Goal: Transaction & Acquisition: Purchase product/service

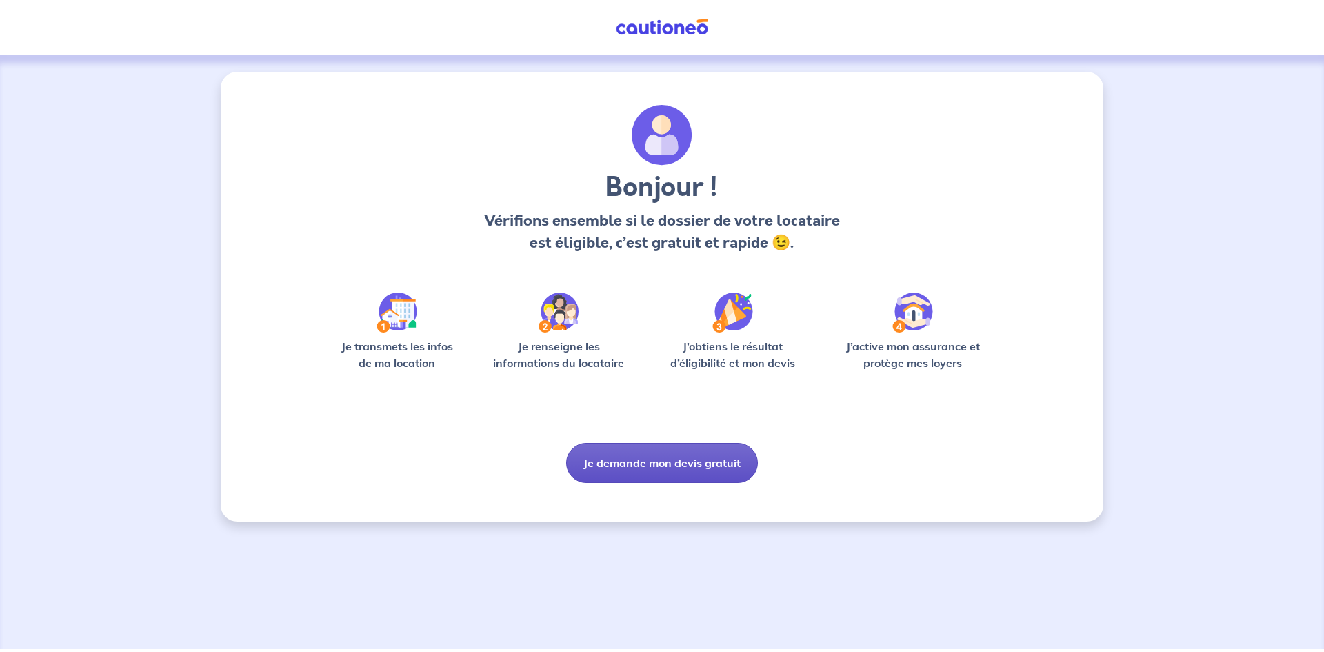
click at [641, 466] on button "Je demande mon devis gratuit" at bounding box center [662, 463] width 192 height 40
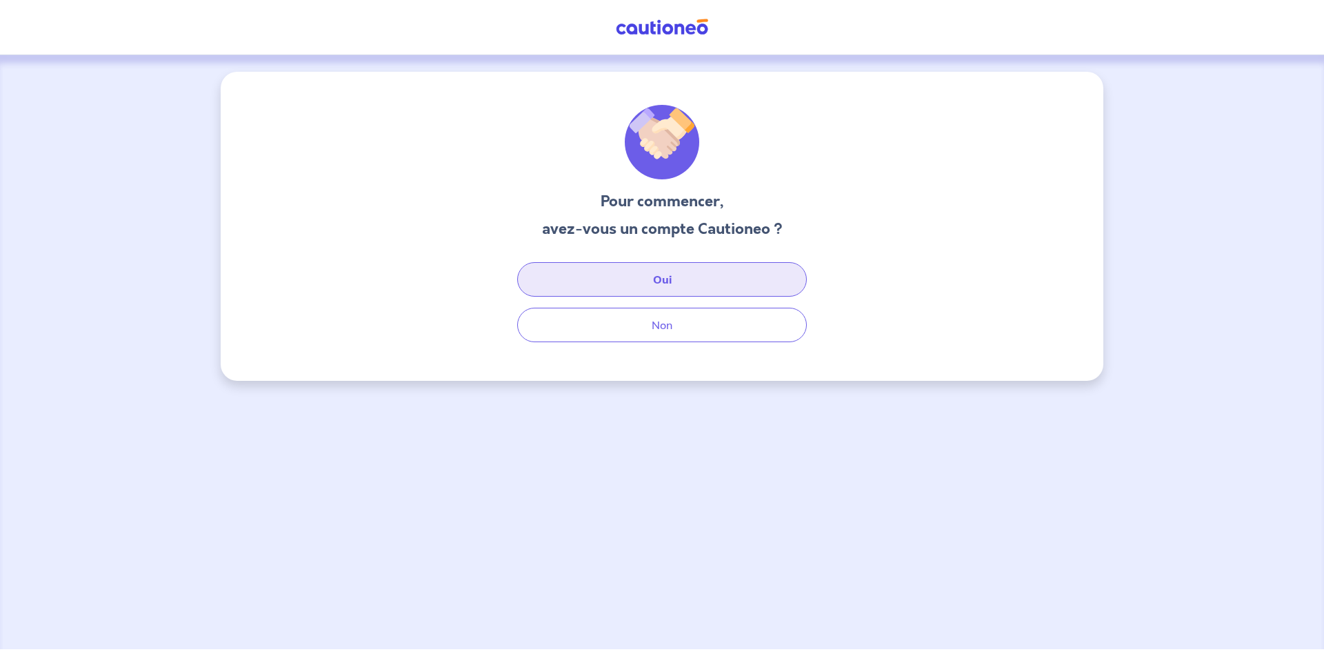
click at [653, 277] on button "Oui" at bounding box center [662, 279] width 290 height 34
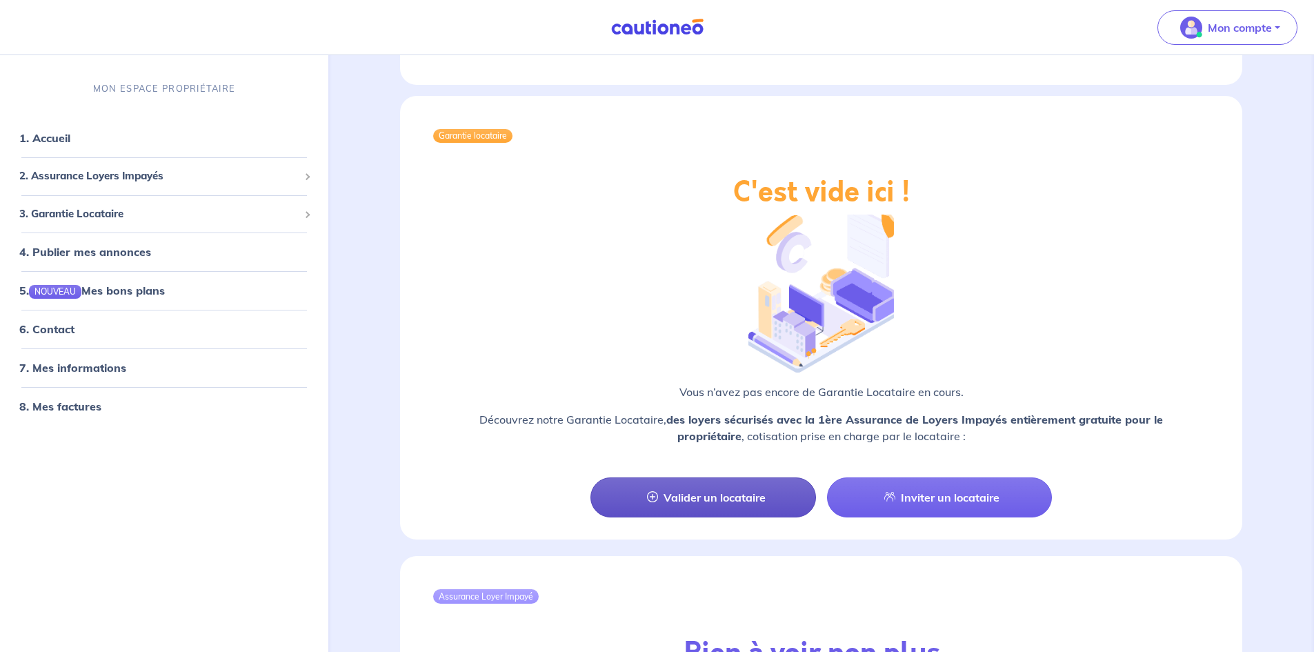
scroll to position [1035, 0]
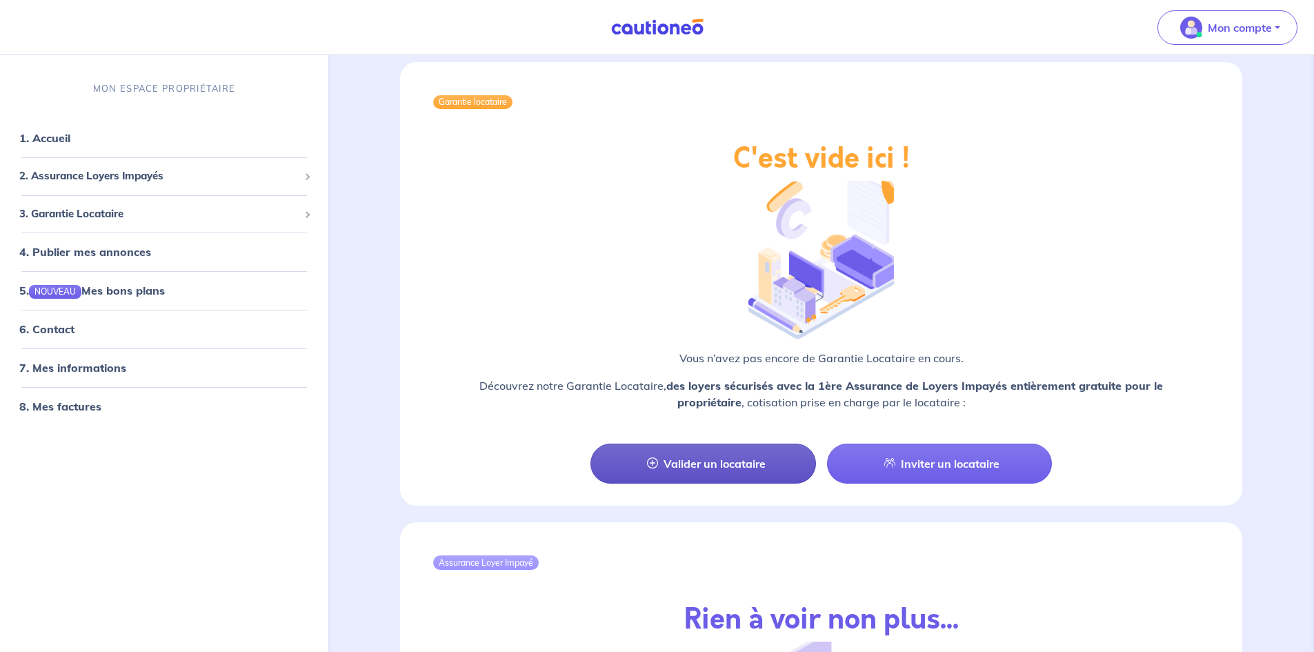
click at [708, 450] on link "Valider un locataire" at bounding box center [702, 464] width 225 height 40
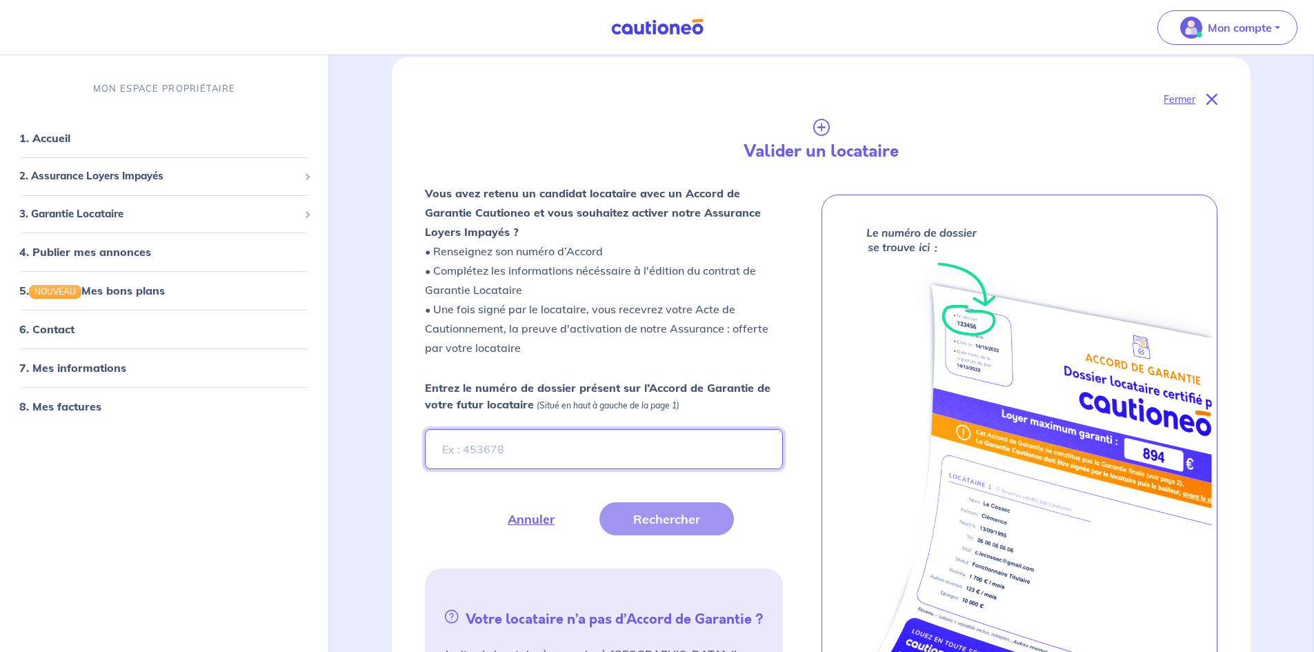
scroll to position [152, 0]
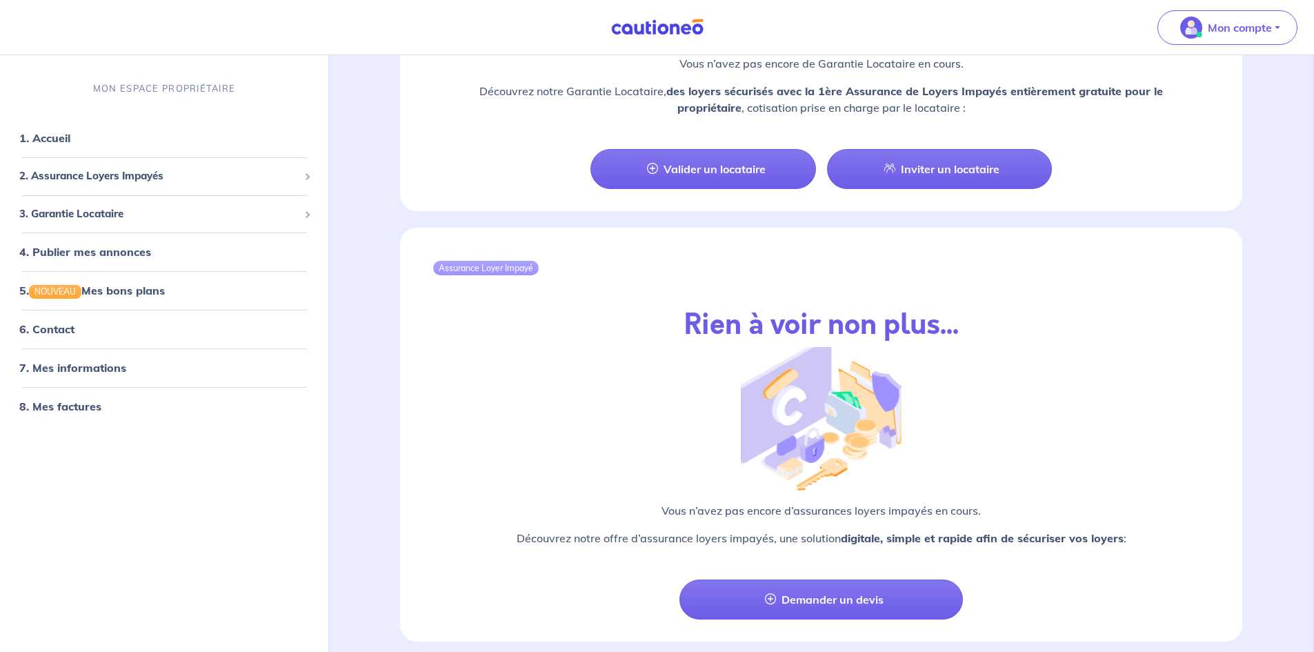
scroll to position [1374, 0]
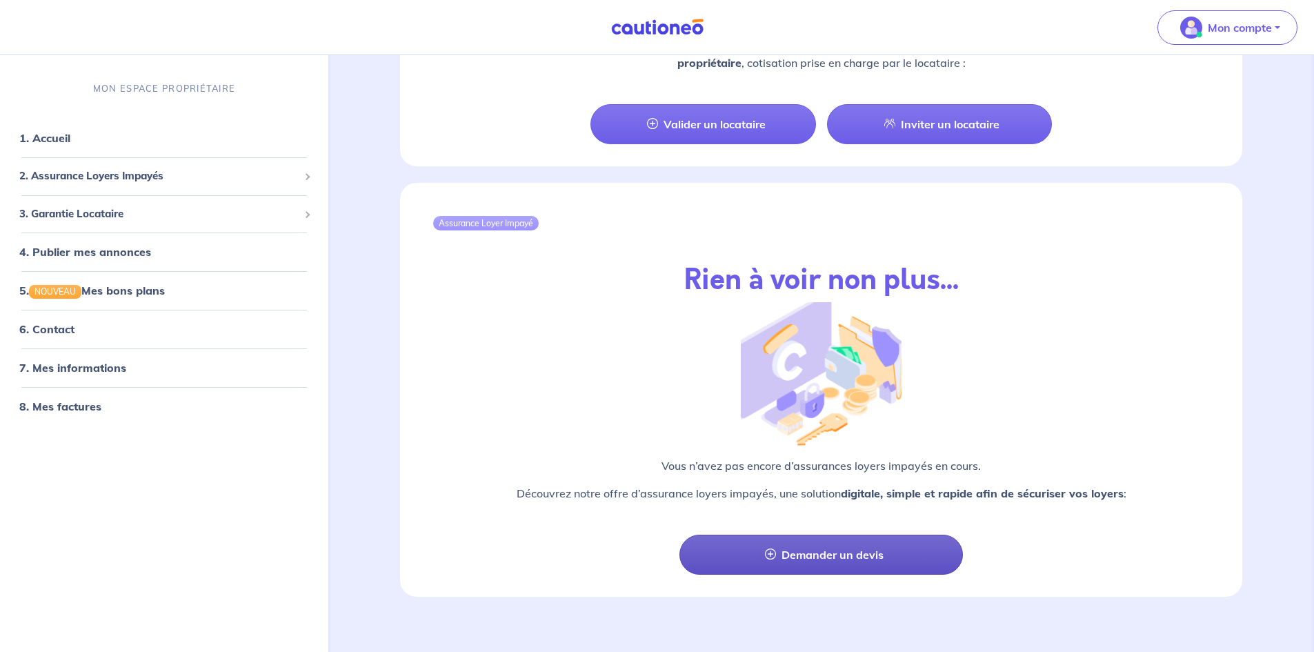
click at [813, 539] on link "Demander un devis" at bounding box center [821, 555] width 284 height 40
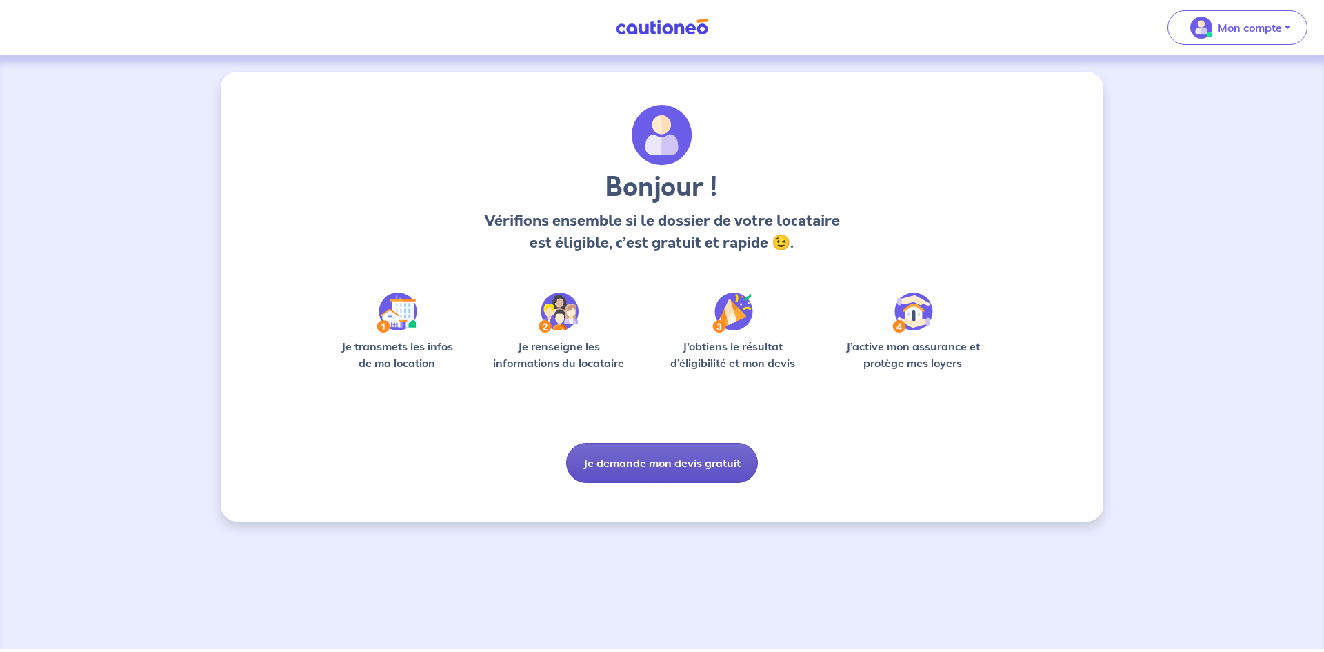
click at [643, 464] on button "Je demande mon devis gratuit" at bounding box center [662, 463] width 192 height 40
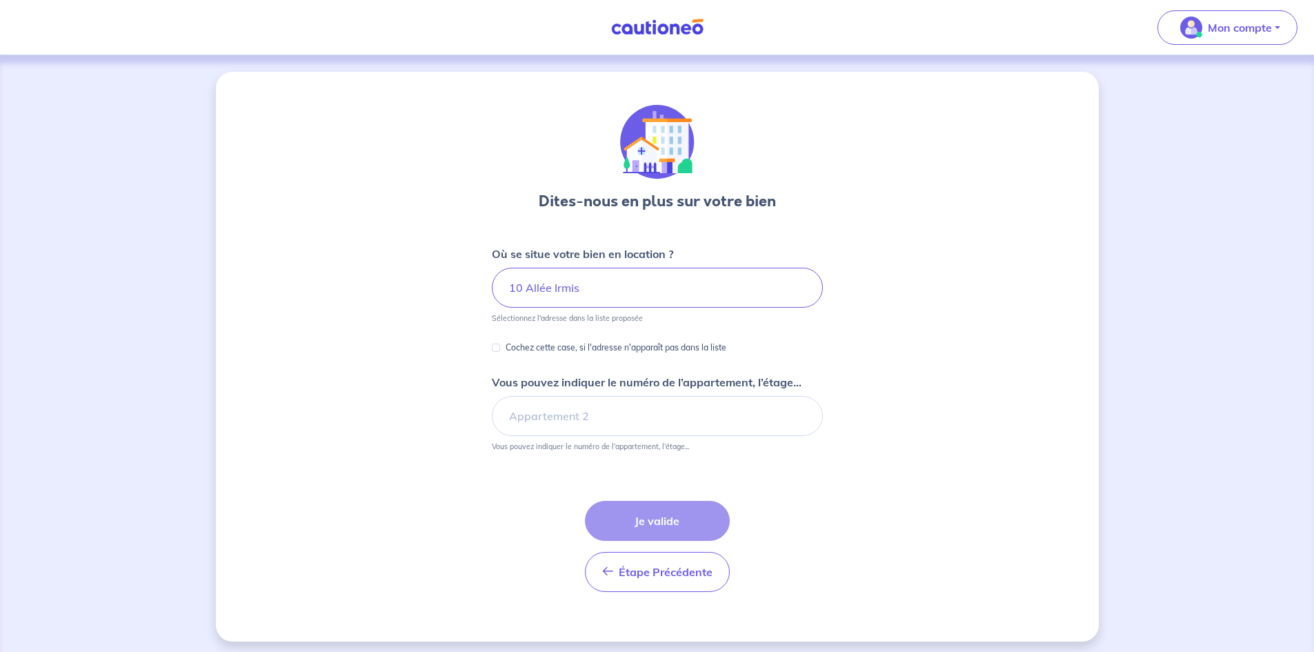
click at [950, 375] on div "Dites-nous en plus sur votre bien Où se situe votre bien en location ? [STREET_…" at bounding box center [657, 357] width 883 height 570
click at [602, 292] on input "10 Allée Irmis" at bounding box center [657, 288] width 331 height 40
type input "10 Allée Irmis 97300 Cayenne"
click at [904, 406] on div "Dites-nous en plus sur votre bien Où se situe votre bien en location ? [STREET_…" at bounding box center [657, 357] width 883 height 570
click at [584, 414] on input "Vous pouvez indiquer le numéro de l’appartement, l’étage..." at bounding box center [657, 416] width 331 height 40
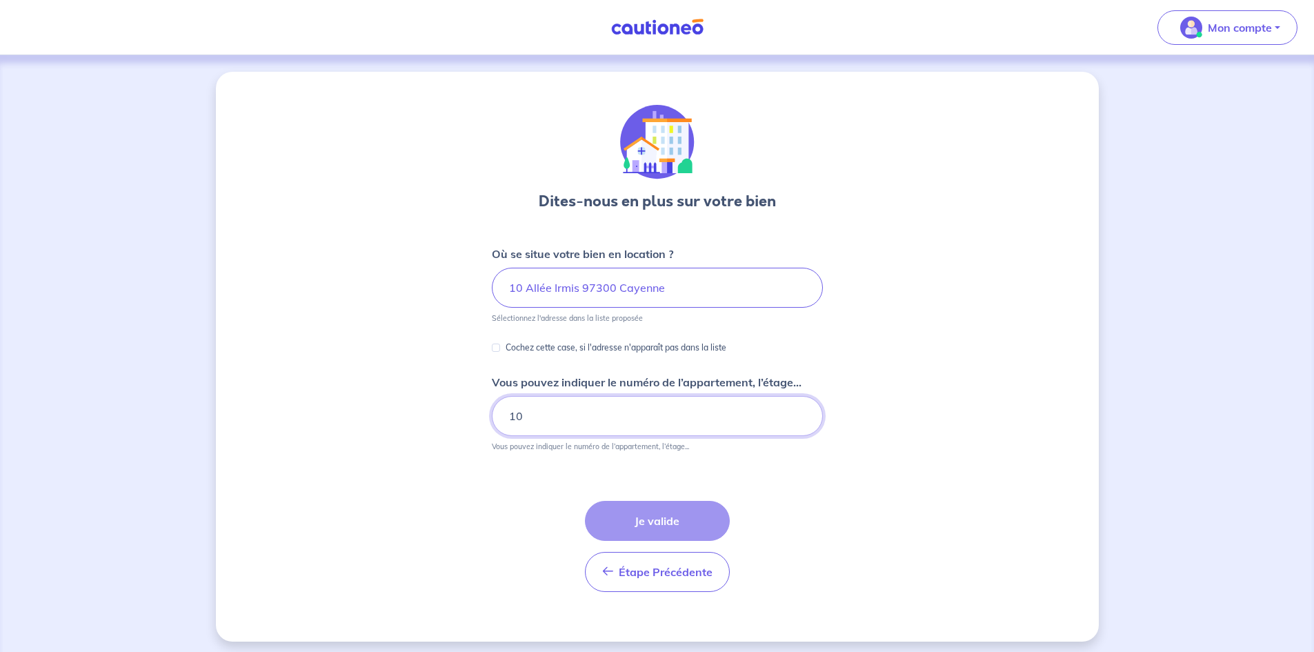
type input "10"
click at [653, 520] on div "Étape Précédente Précédent Je valide Je valide" at bounding box center [657, 546] width 145 height 91
click at [497, 349] on input "Cochez cette case, si l'adresse n'apparaît pas dans la liste" at bounding box center [496, 348] width 8 height 8
checkbox input "true"
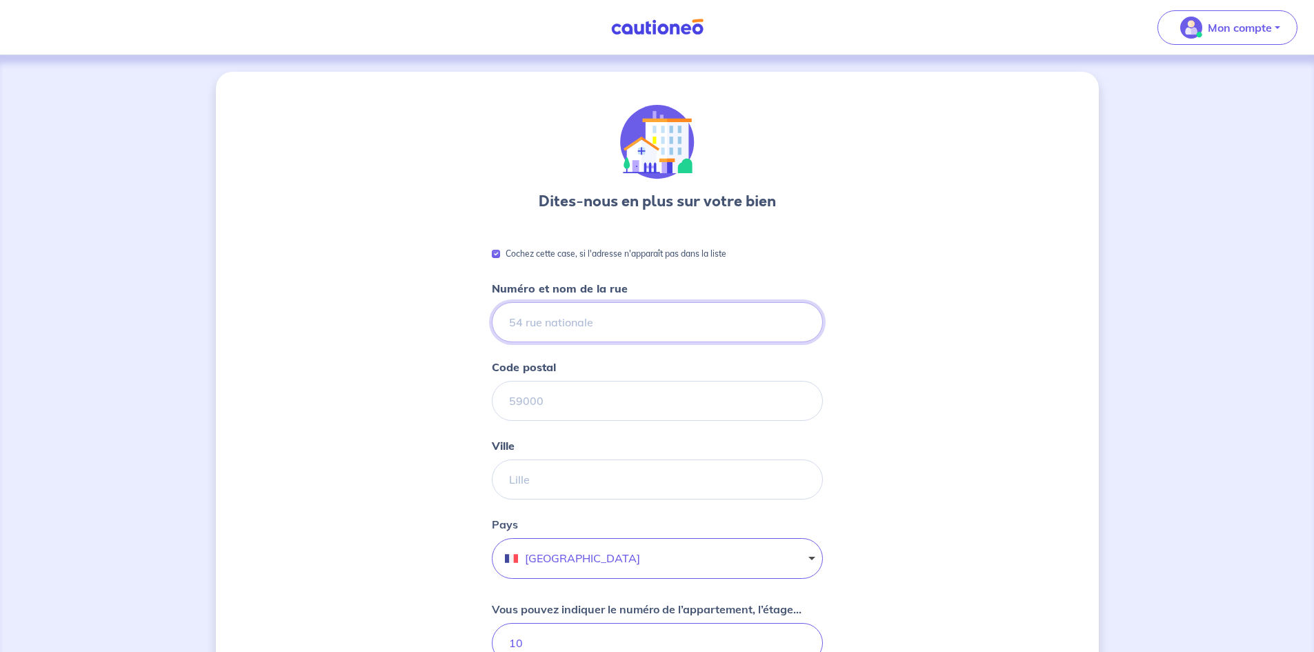
click at [577, 324] on input "Numéro et nom de la rue" at bounding box center [657, 322] width 331 height 40
type input "10 Allée Irmis"
click at [548, 408] on input "Code postal" at bounding box center [657, 401] width 331 height 40
type input "97300"
click at [530, 486] on input "Ville" at bounding box center [657, 479] width 331 height 40
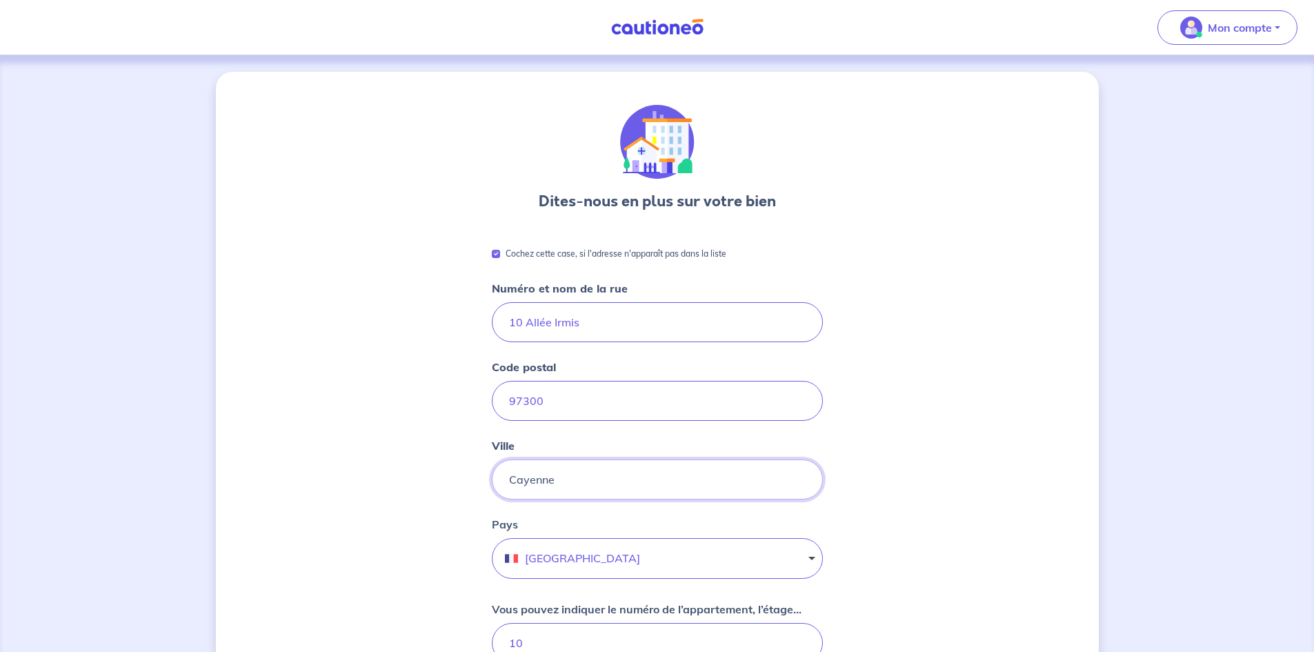
type input "Cayenne"
click at [604, 562] on button "[GEOGRAPHIC_DATA]" at bounding box center [657, 558] width 331 height 41
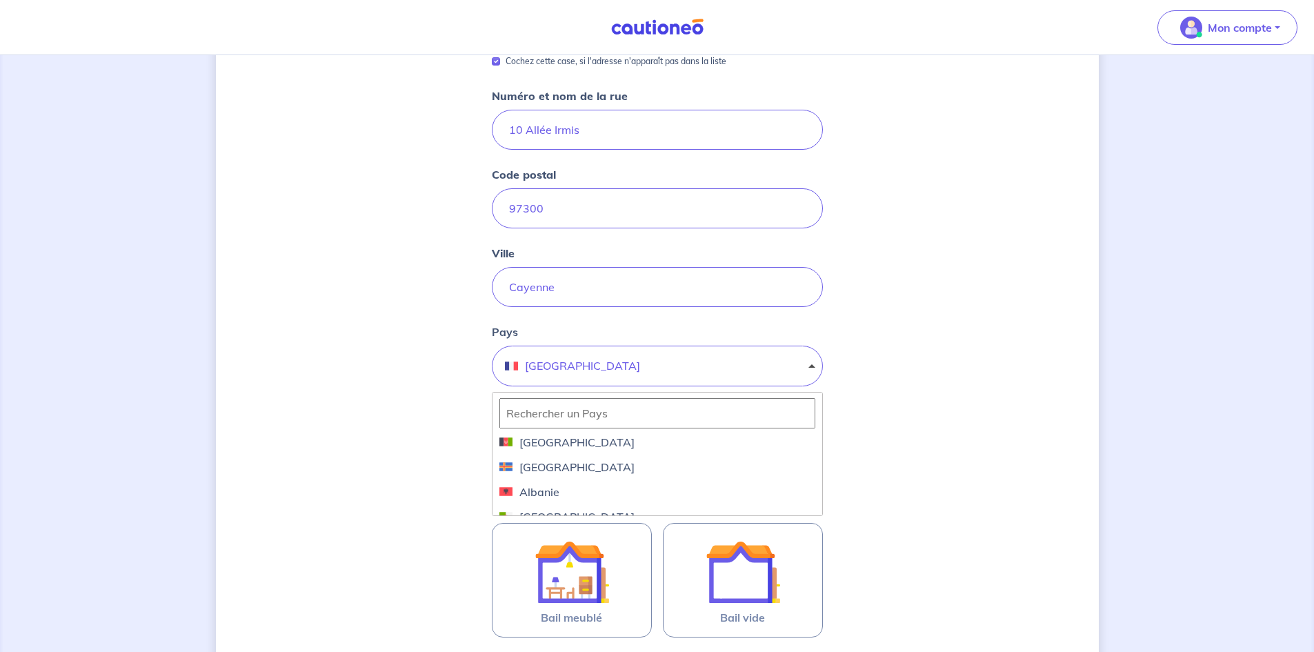
scroll to position [207, 0]
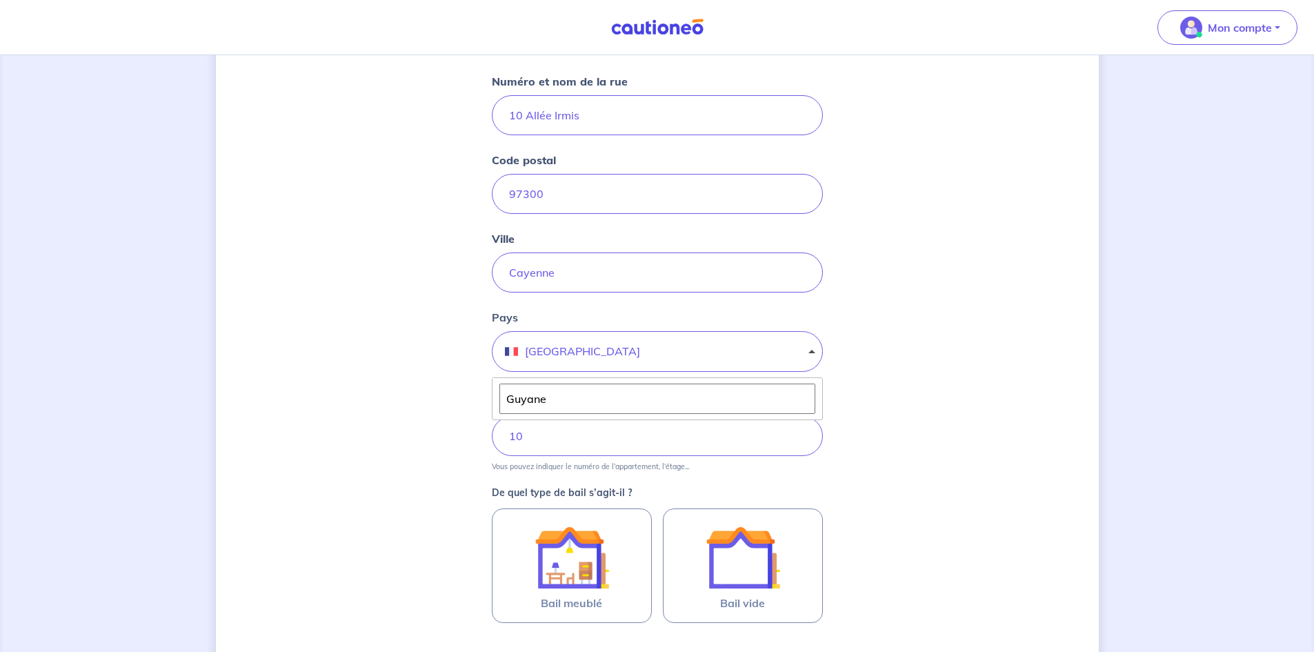
type input "Guyane"
click at [925, 481] on div "Dites-nous en plus sur votre bien Cochez cette case, si l'adresse n'apparaît pa…" at bounding box center [657, 340] width 883 height 950
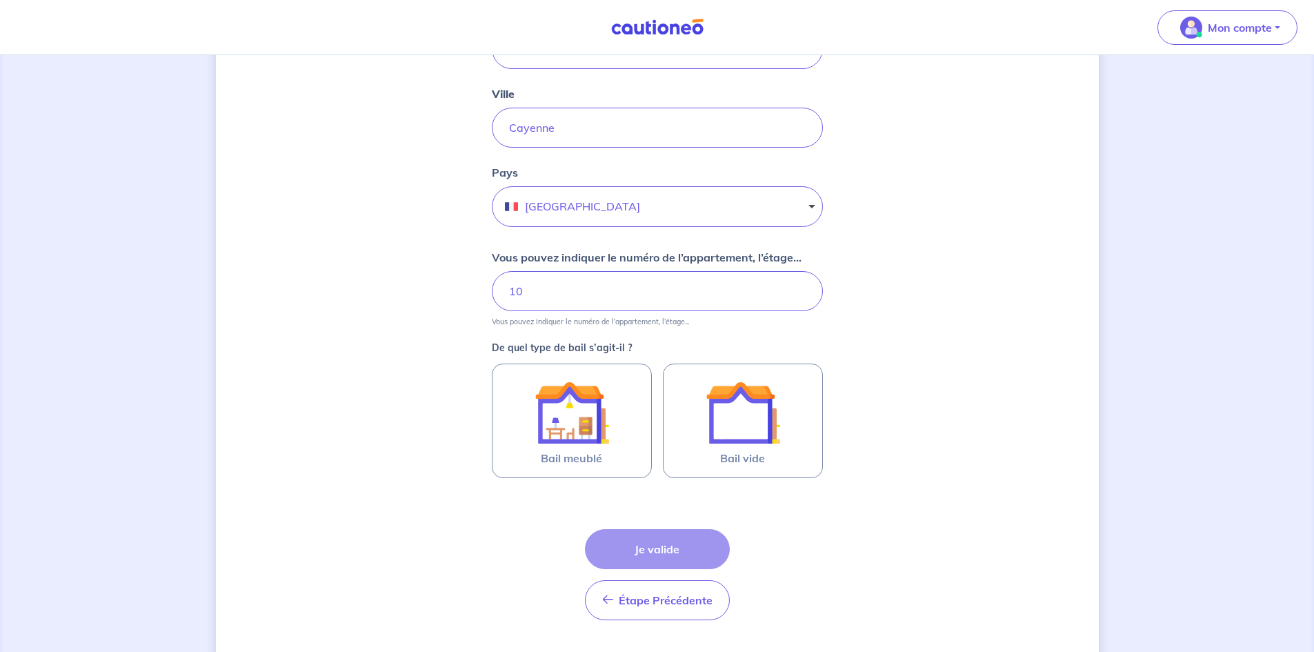
scroll to position [386, 0]
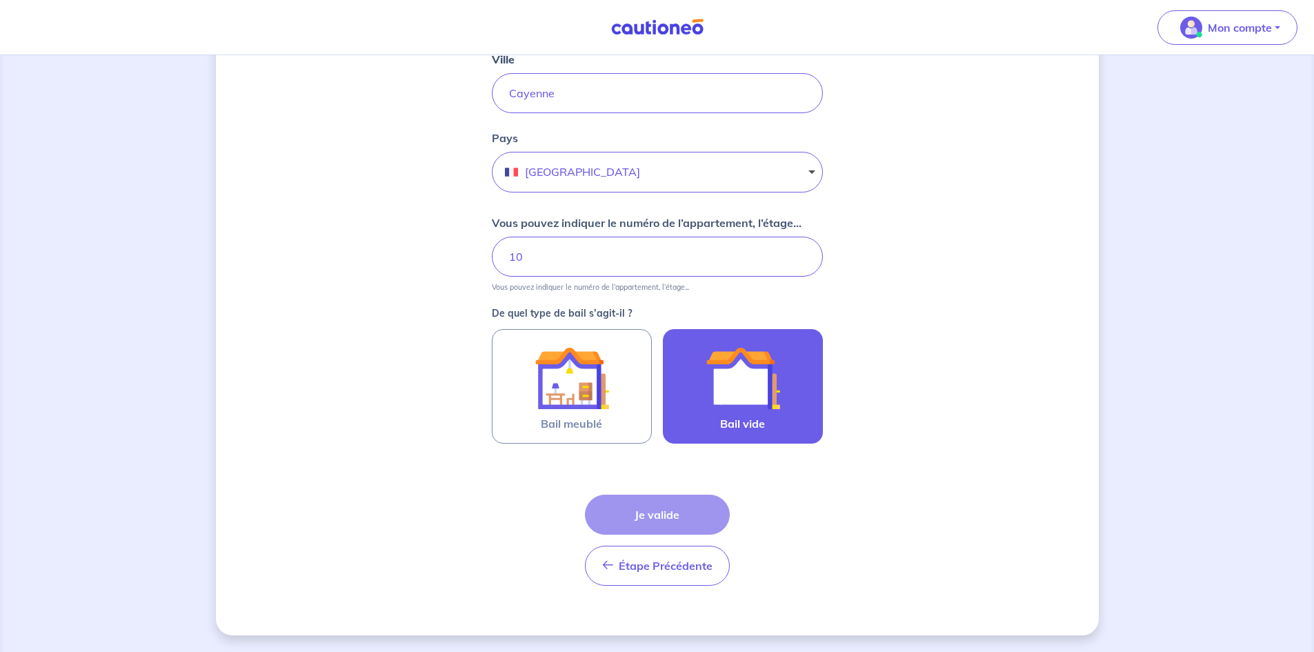
click at [750, 381] on img at bounding box center [743, 378] width 75 height 75
click at [0, 0] on input "Bail vide" at bounding box center [0, 0] width 0 height 0
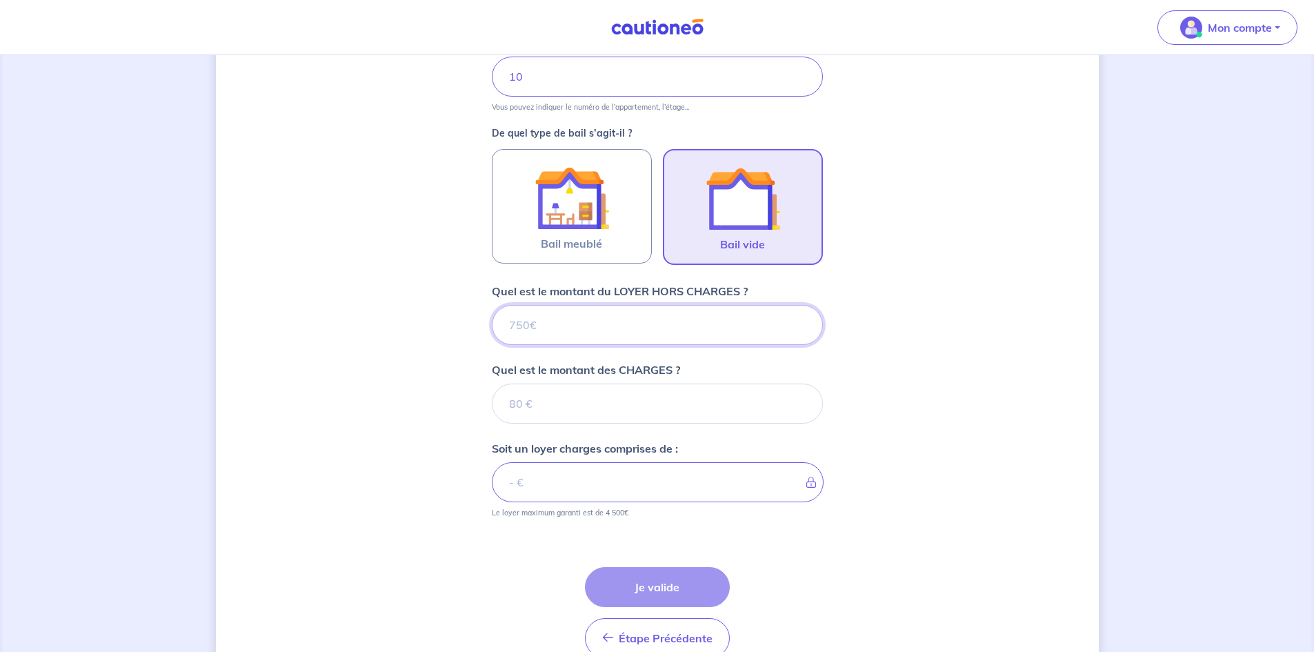
scroll to position [639, 0]
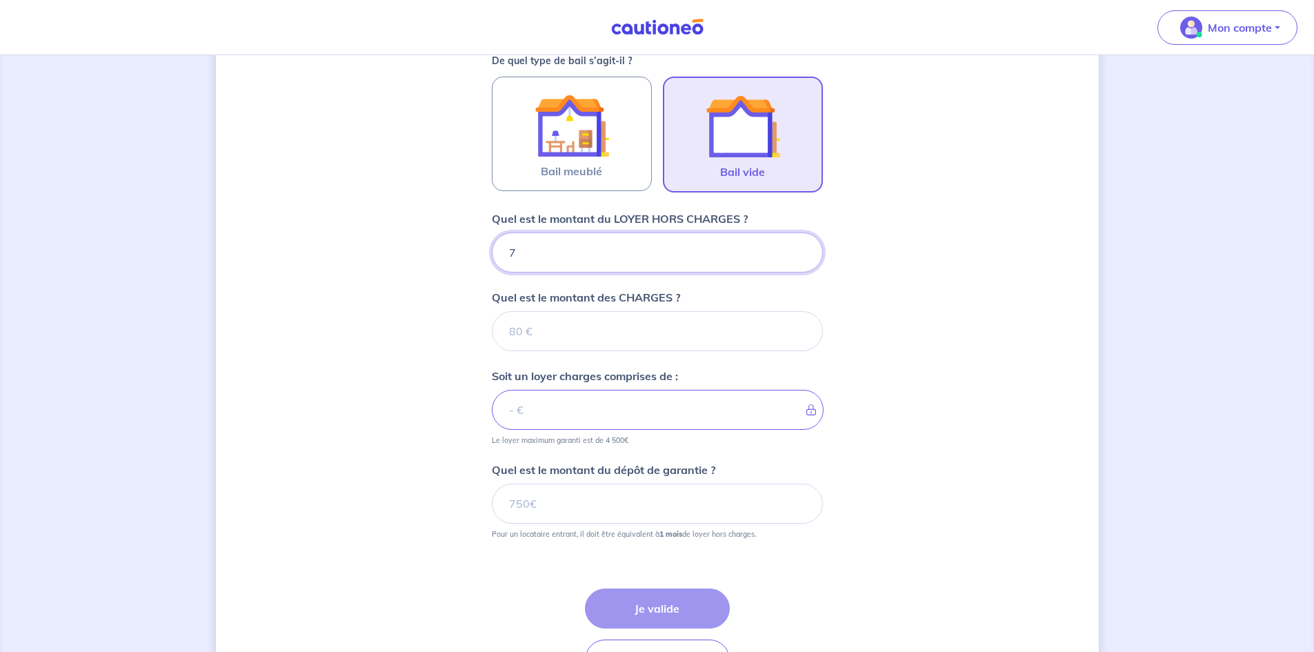
type input "78"
type input "780"
click at [538, 339] on input "Quel est le montant des CHARGES ?" at bounding box center [657, 331] width 331 height 40
type input "50"
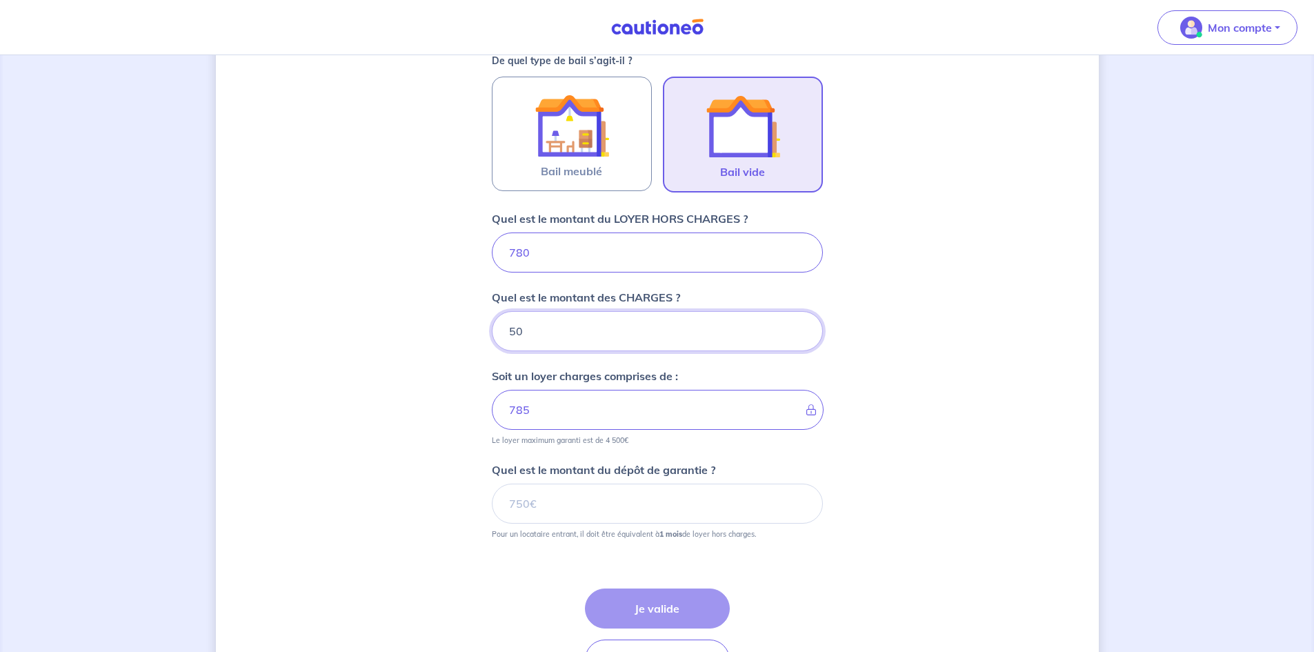
type input "830"
type input "50"
click at [397, 405] on div "Dites-nous en plus sur votre bien Cochez cette case, si l'adresse n'apparaît pa…" at bounding box center [657, 81] width 883 height 1296
click at [523, 253] on input "780" at bounding box center [657, 252] width 331 height 40
type input "70"
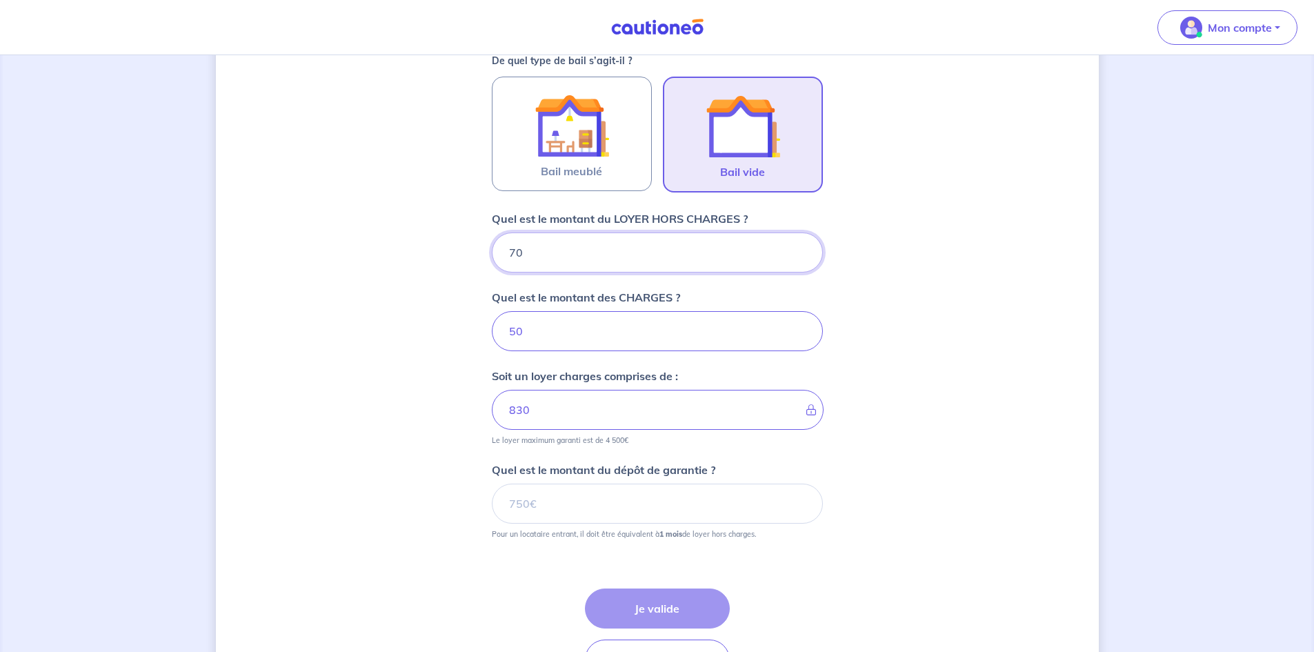
type input "120"
type input "730"
type input "780"
type input "730"
click at [406, 326] on div "Dites-nous en plus sur votre bien Cochez cette case, si l'adresse n'apparaît pa…" at bounding box center [657, 81] width 883 height 1296
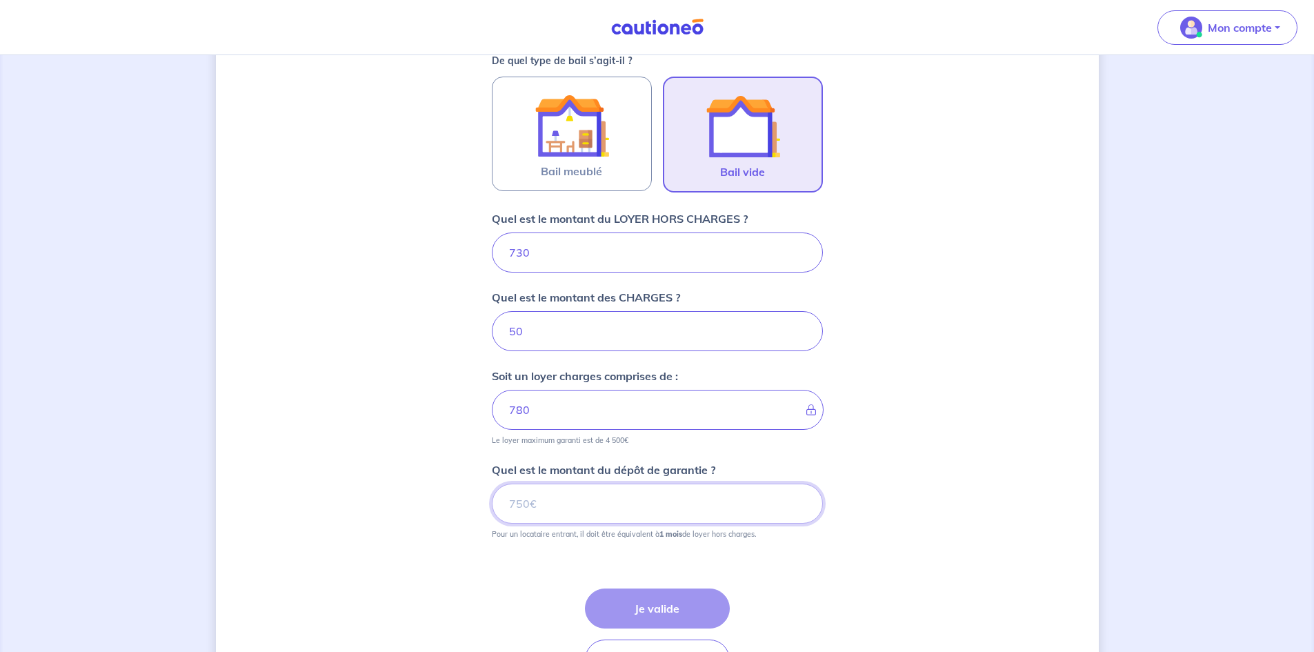
click at [551, 507] on input "Quel est le montant du dépôt de garantie ?" at bounding box center [657, 504] width 331 height 40
type input "730"
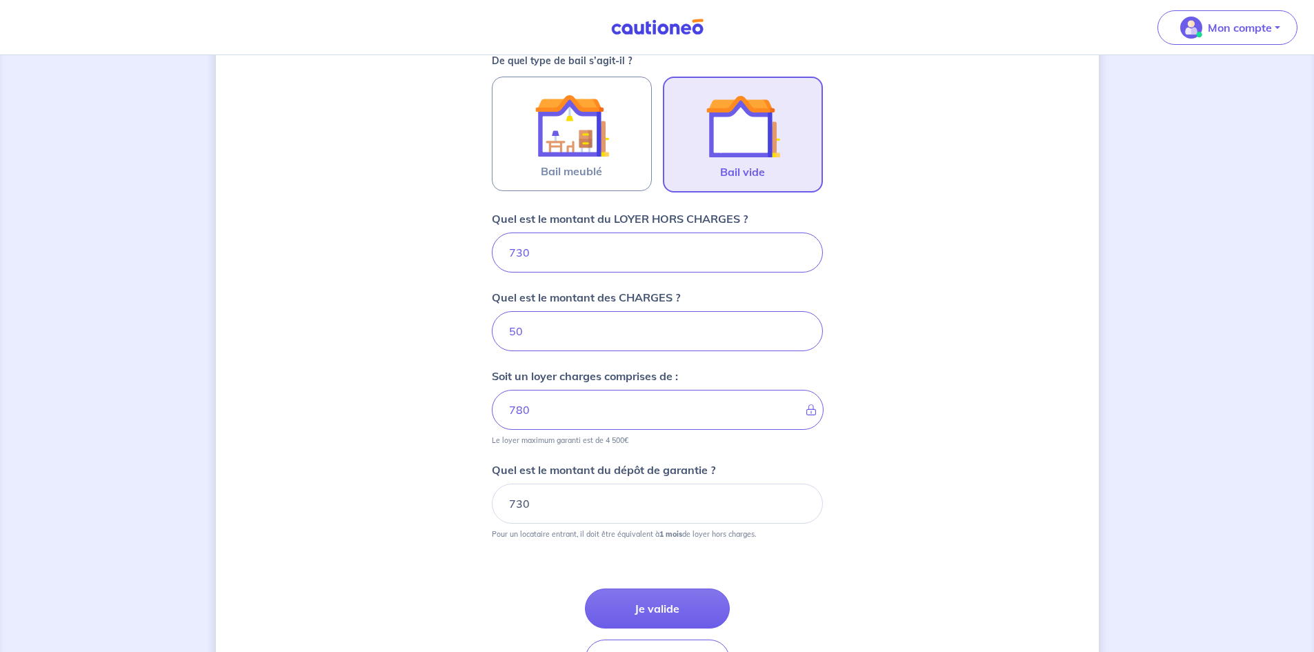
click at [807, 575] on div "Étape Précédente Précédent Je valide Je valide" at bounding box center [657, 617] width 331 height 124
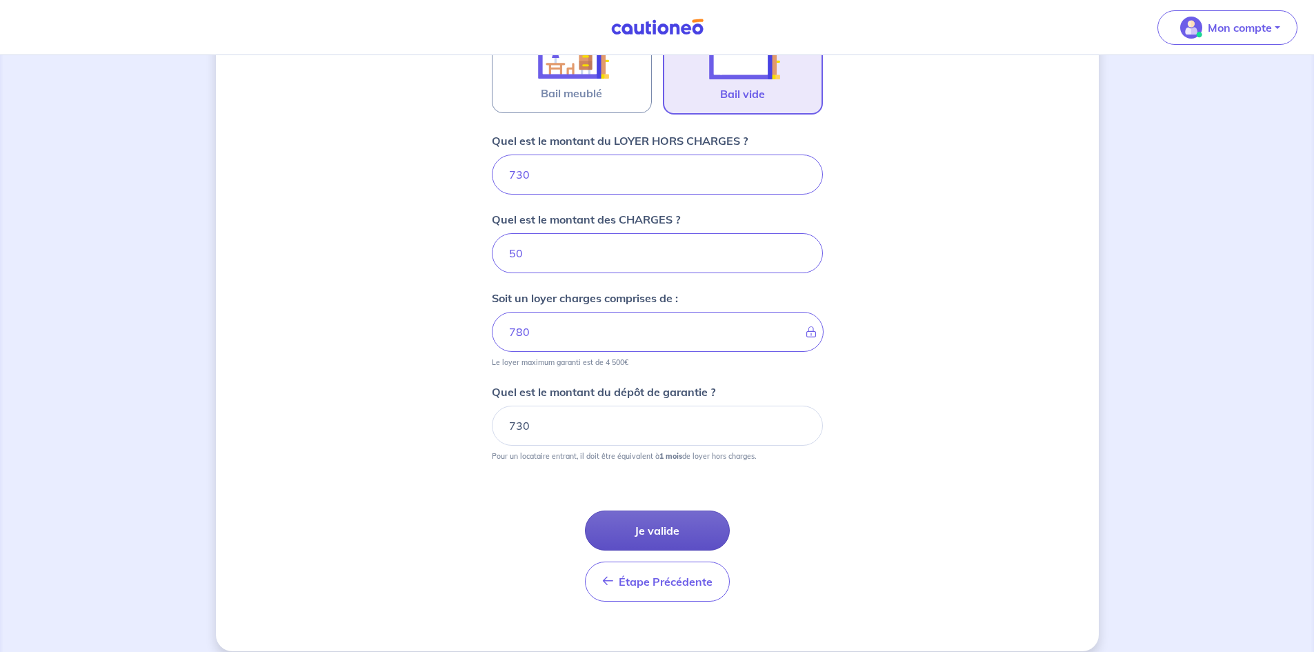
scroll to position [733, 0]
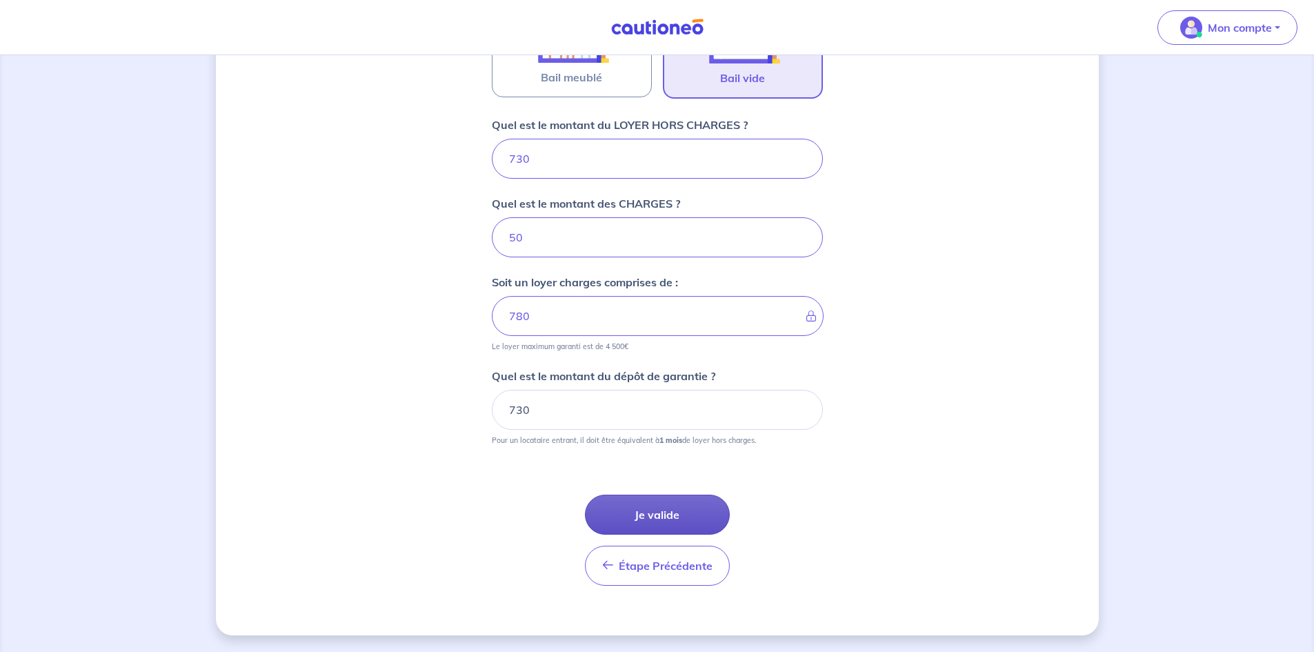
click at [643, 511] on button "Je valide" at bounding box center [657, 515] width 145 height 40
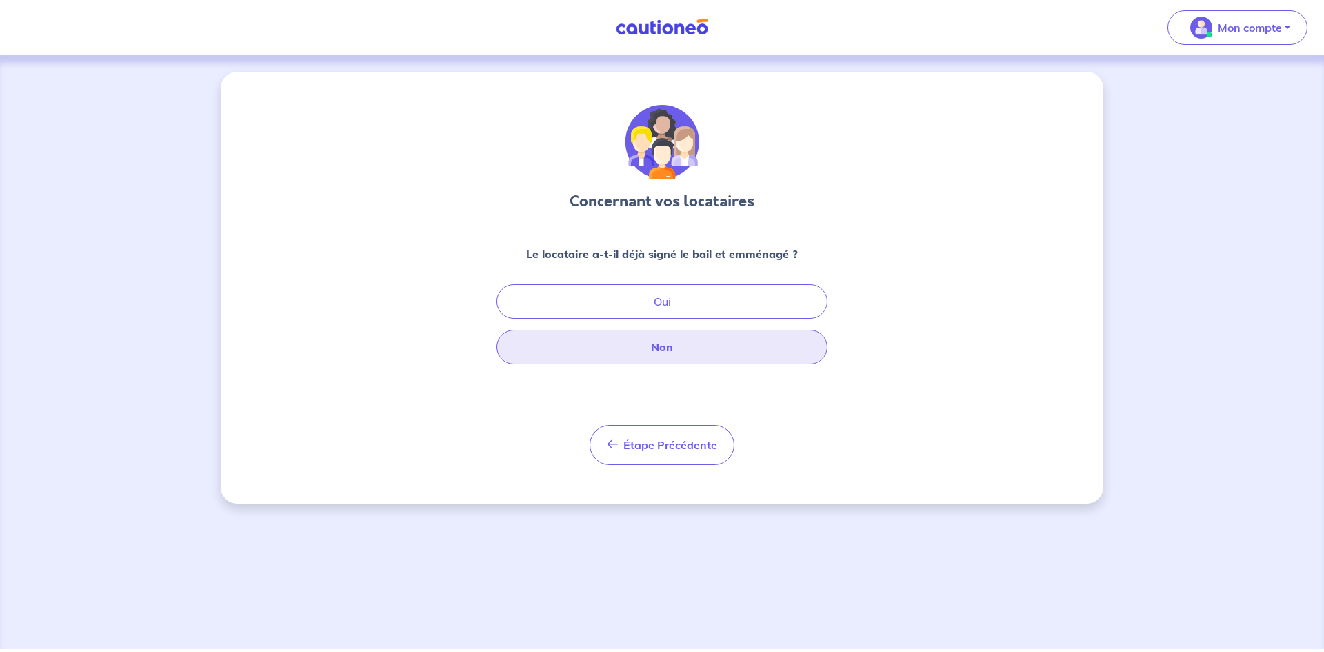
click at [647, 349] on button "Non" at bounding box center [662, 347] width 331 height 34
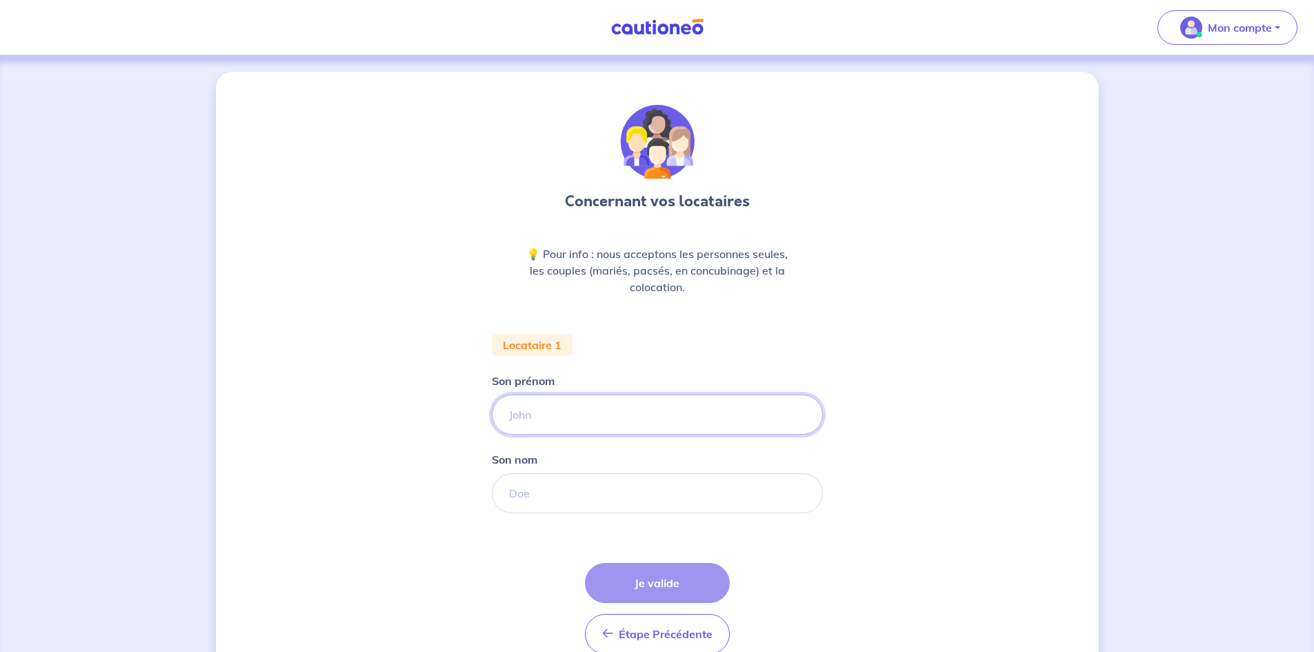
click at [550, 418] on input "Son prénom" at bounding box center [657, 415] width 331 height 40
click at [546, 417] on input "Son prénom" at bounding box center [657, 415] width 331 height 40
type input "[PERSON_NAME]"
click at [535, 493] on input "Son nom" at bounding box center [657, 493] width 331 height 40
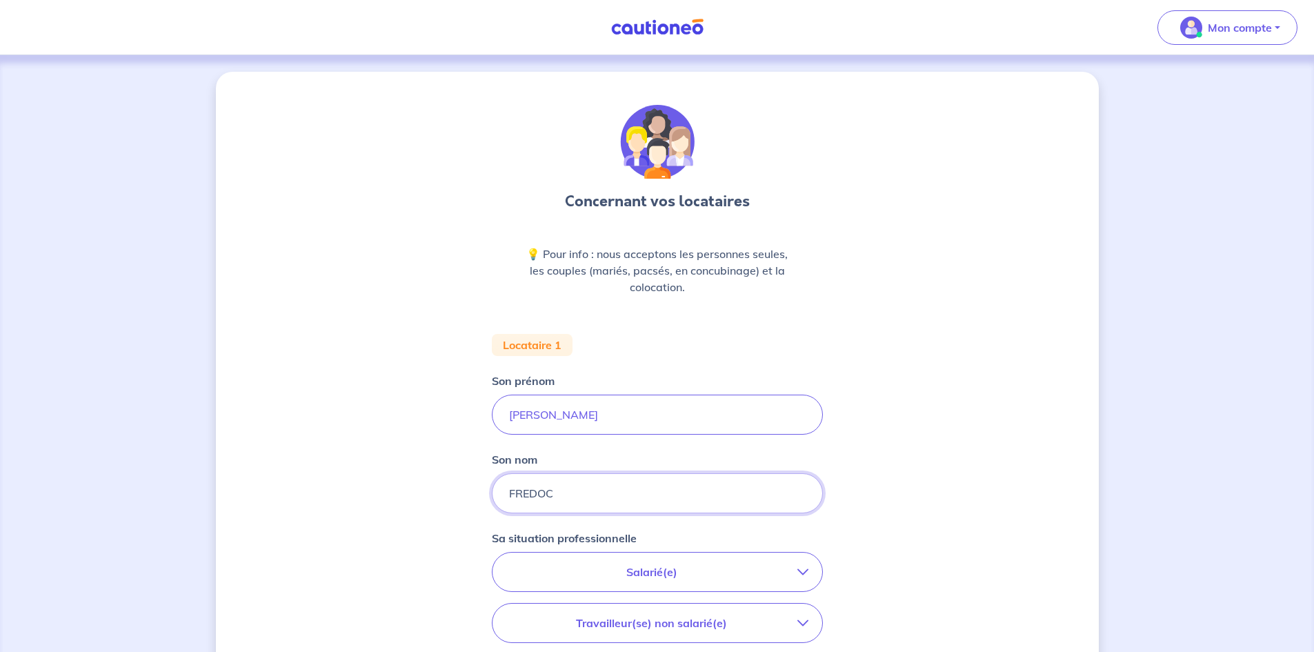
type input "FREDOC"
click at [404, 461] on div "Concernant vos locataires 💡 Pour info : nous acceptons les personnes seules, le…" at bounding box center [657, 507] width 883 height 871
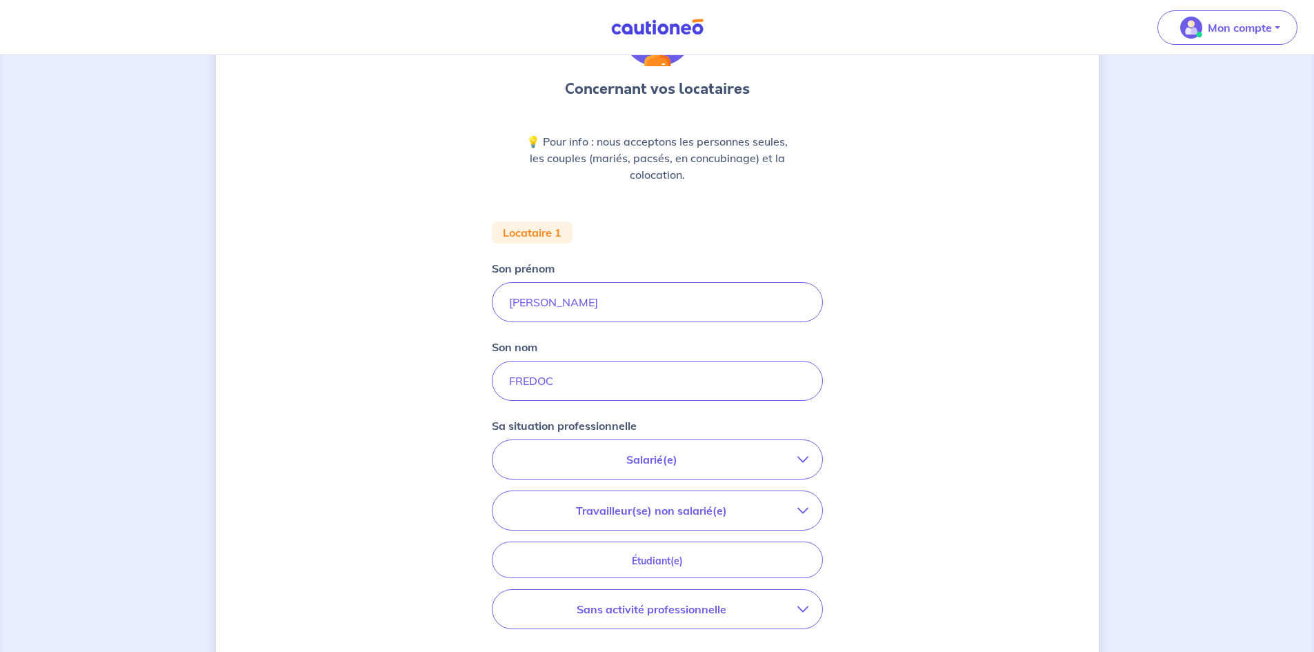
scroll to position [138, 0]
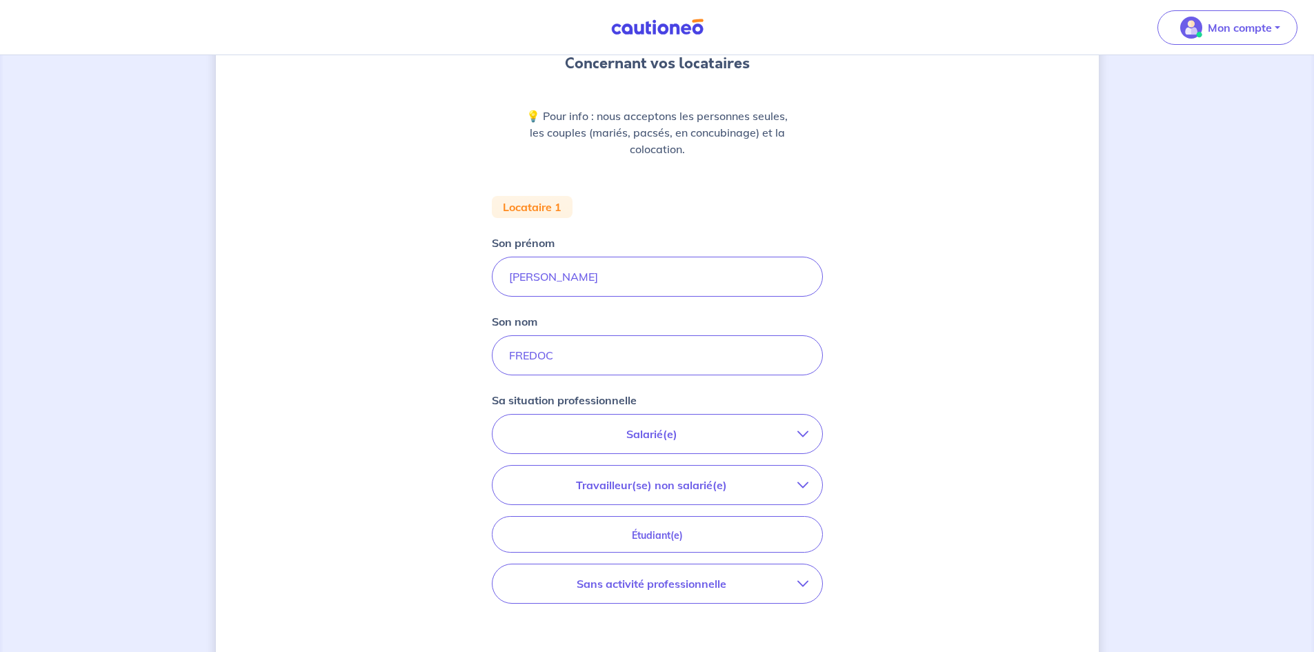
click at [802, 435] on icon "button" at bounding box center [802, 433] width 11 height 11
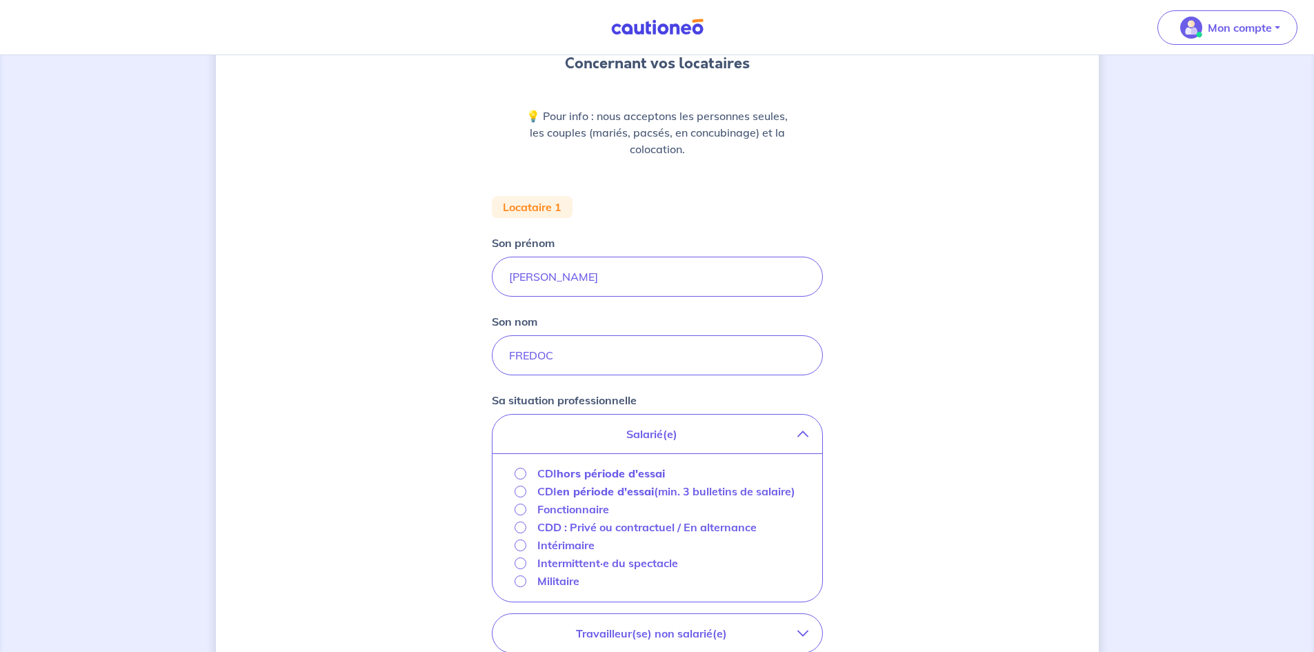
click at [568, 475] on strong "hors période d'essai" at bounding box center [611, 473] width 108 height 14
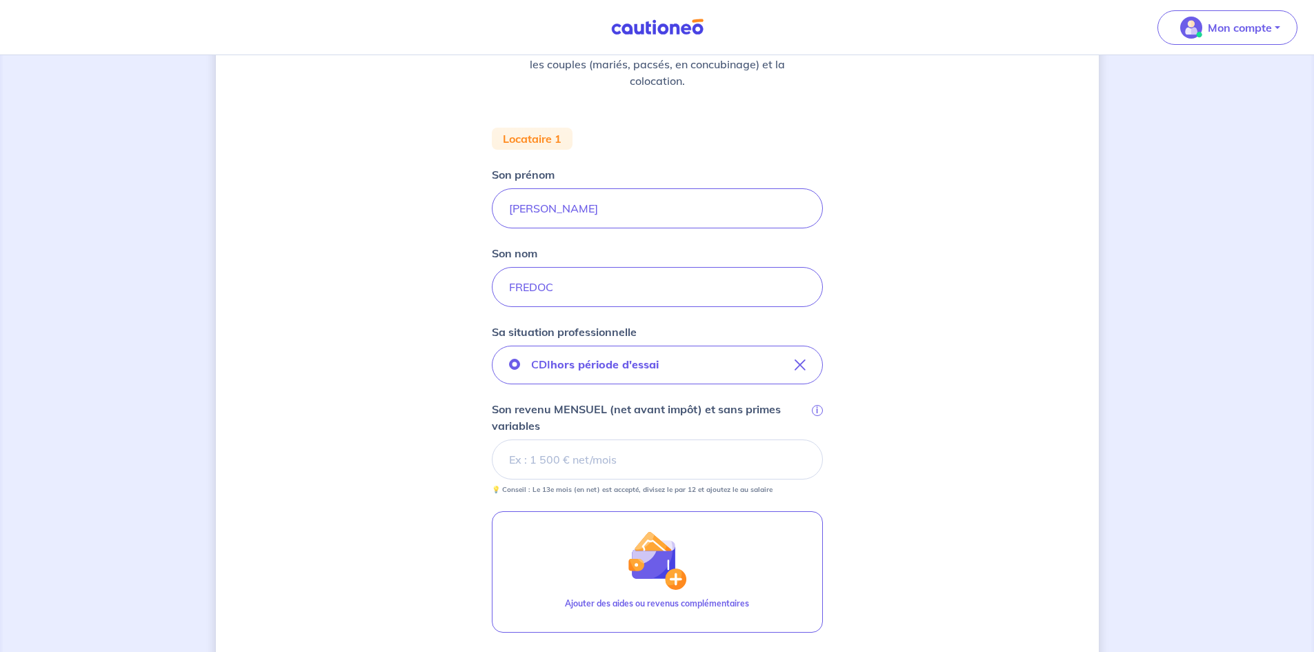
scroll to position [207, 0]
click at [561, 454] on input "Son revenu MENSUEL (net avant impôt) et sans primes variables i" at bounding box center [657, 459] width 331 height 40
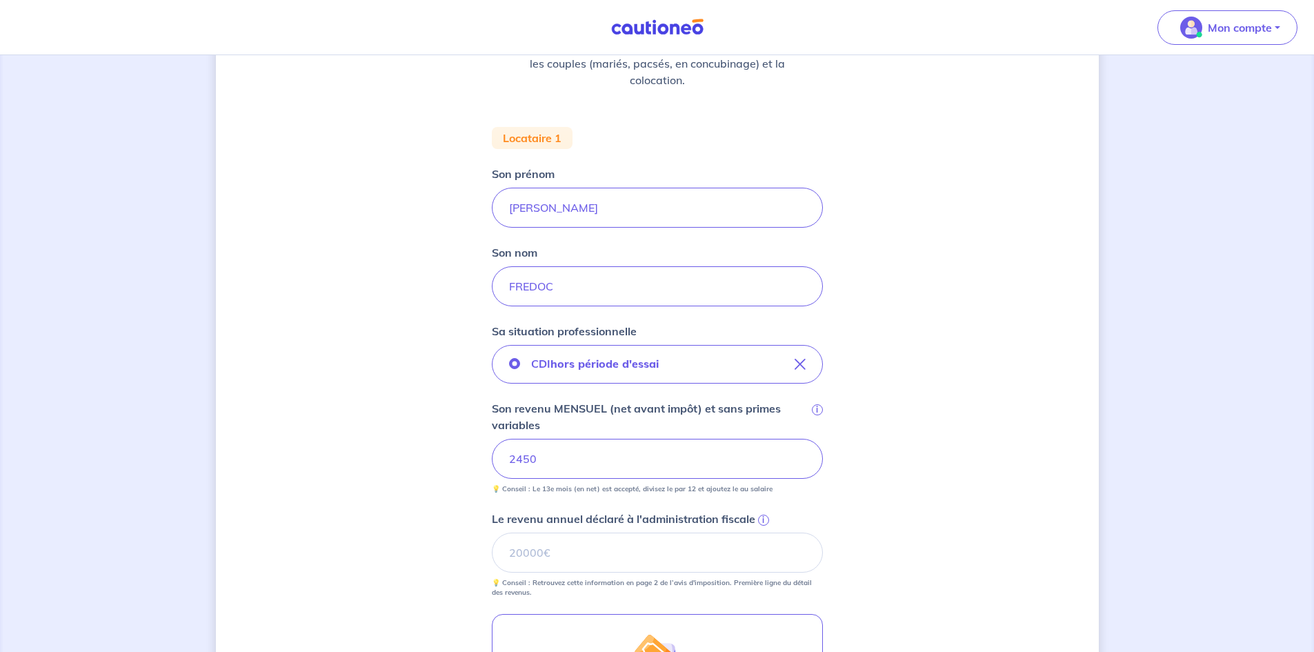
click at [961, 502] on div "Concernant vos locataires 💡 Pour info : nous acceptons les personnes seules, le…" at bounding box center [657, 404] width 883 height 1078
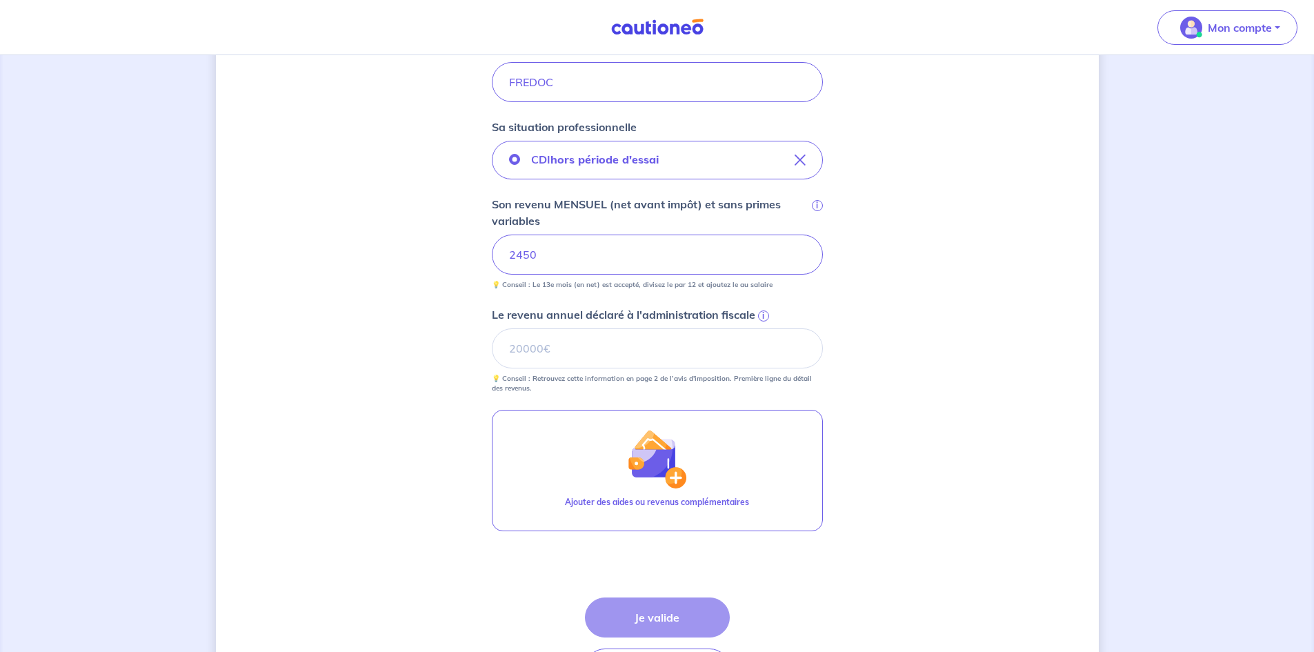
scroll to position [414, 0]
click at [514, 346] on input "Le revenu annuel déclaré à l'administration fiscale i" at bounding box center [657, 346] width 331 height 40
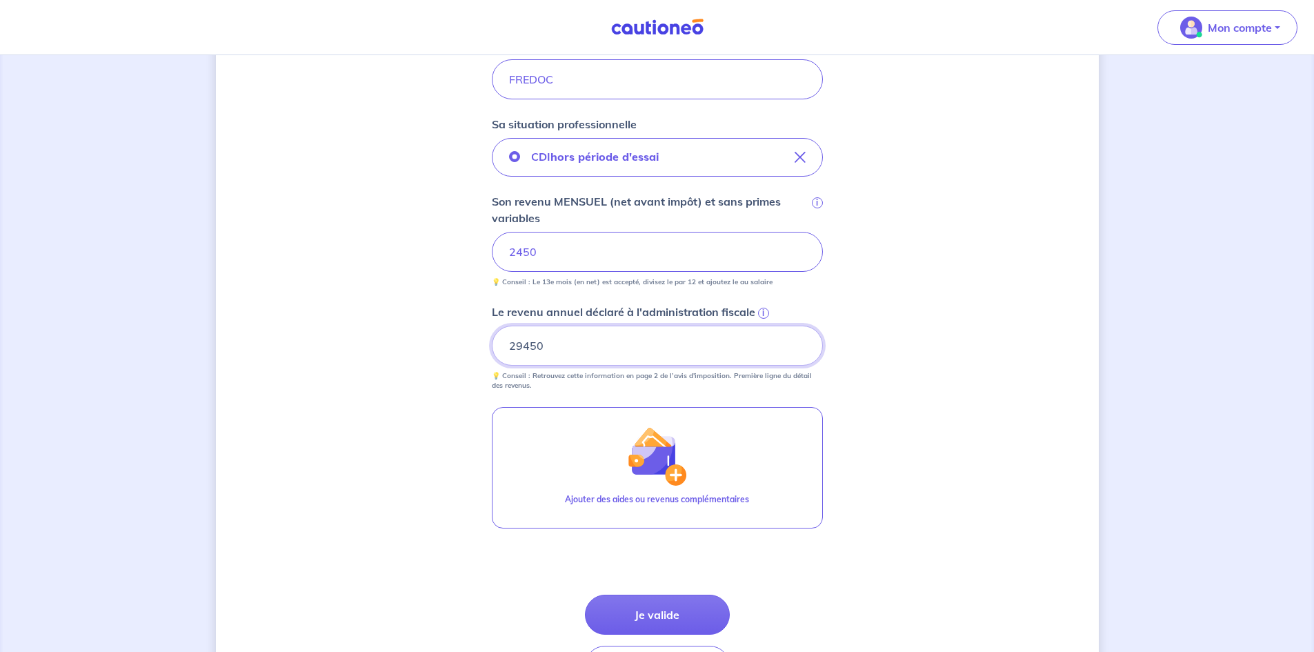
type input "29450"
click at [912, 411] on div "Concernant vos locataires 💡 Pour info : nous acceptons les personnes seules, le…" at bounding box center [657, 197] width 883 height 1078
click at [546, 343] on input "29450" at bounding box center [657, 346] width 331 height 40
click at [988, 356] on div "Concernant vos locataires 💡 Pour info : nous acceptons les personnes seules, le…" at bounding box center [657, 197] width 883 height 1078
click at [673, 611] on button "Je valide" at bounding box center [657, 615] width 145 height 40
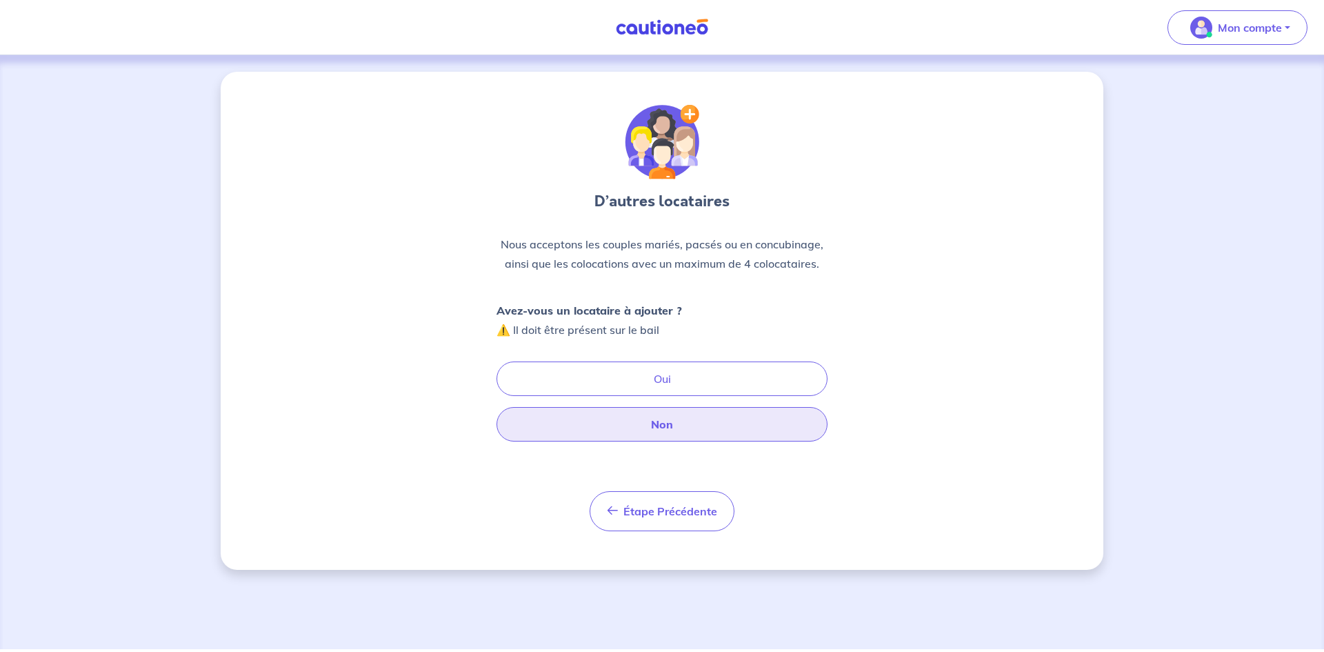
click at [655, 424] on button "Non" at bounding box center [662, 424] width 331 height 34
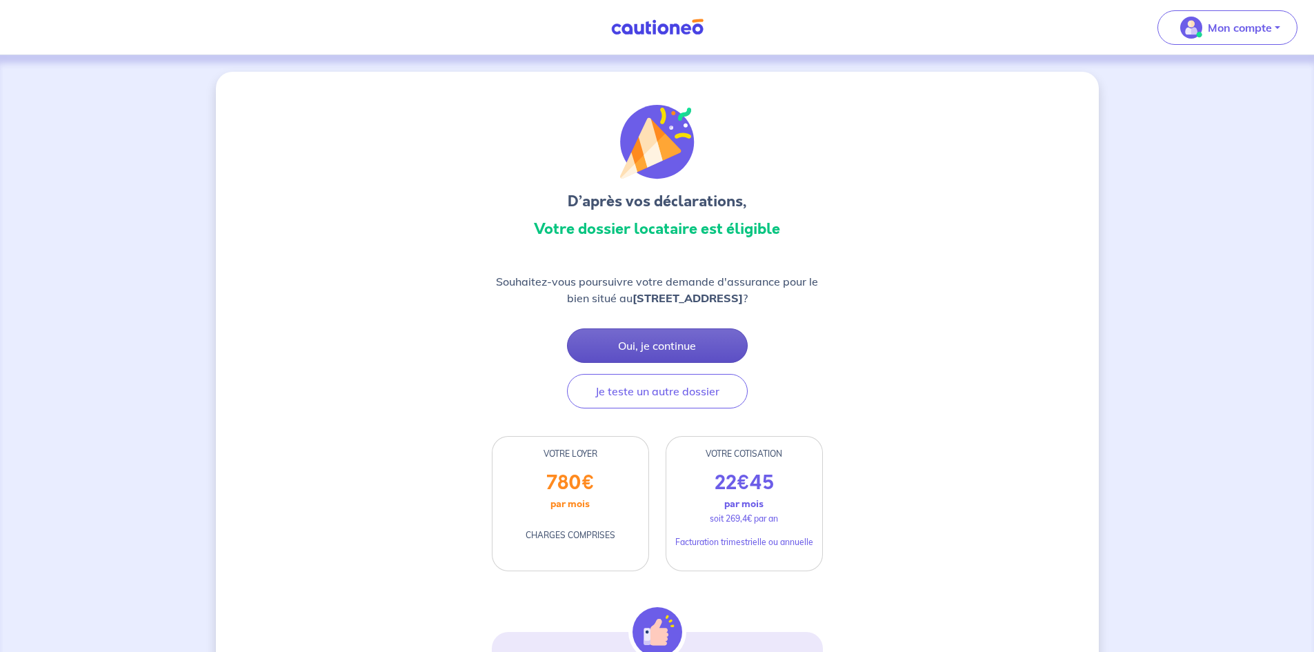
click at [655, 343] on button "Oui, je continue" at bounding box center [657, 345] width 181 height 34
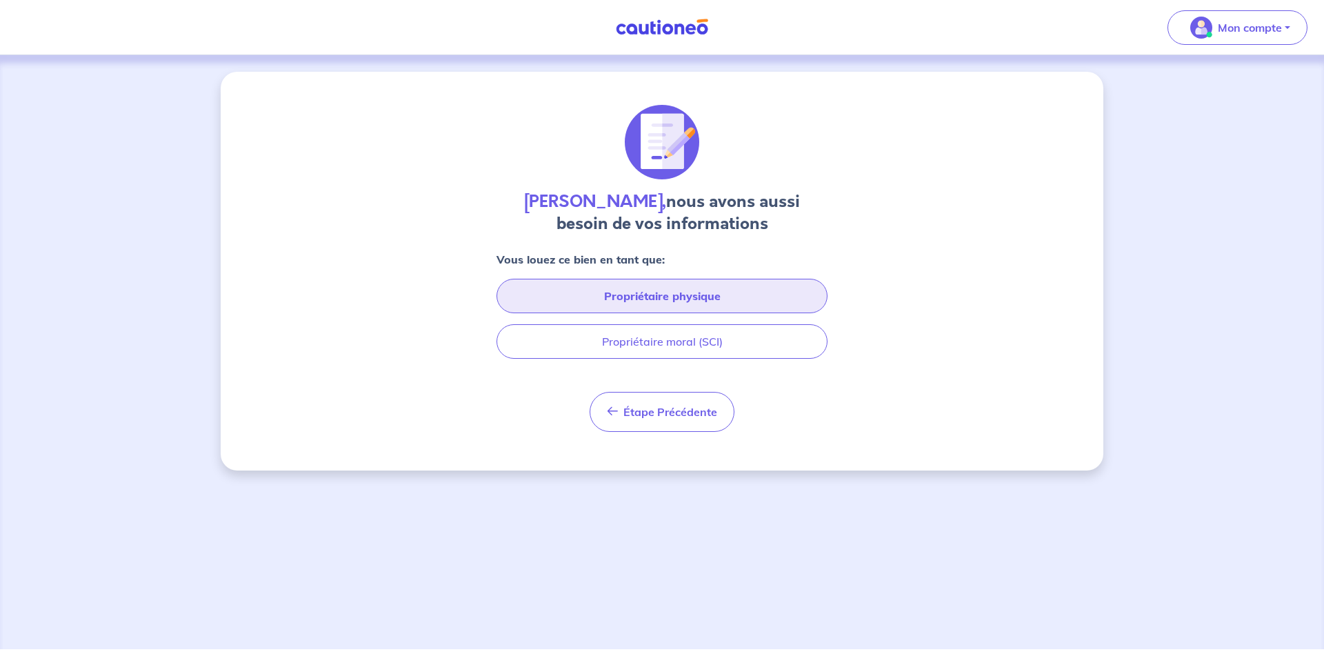
click at [642, 299] on button "Propriétaire physique" at bounding box center [662, 296] width 331 height 34
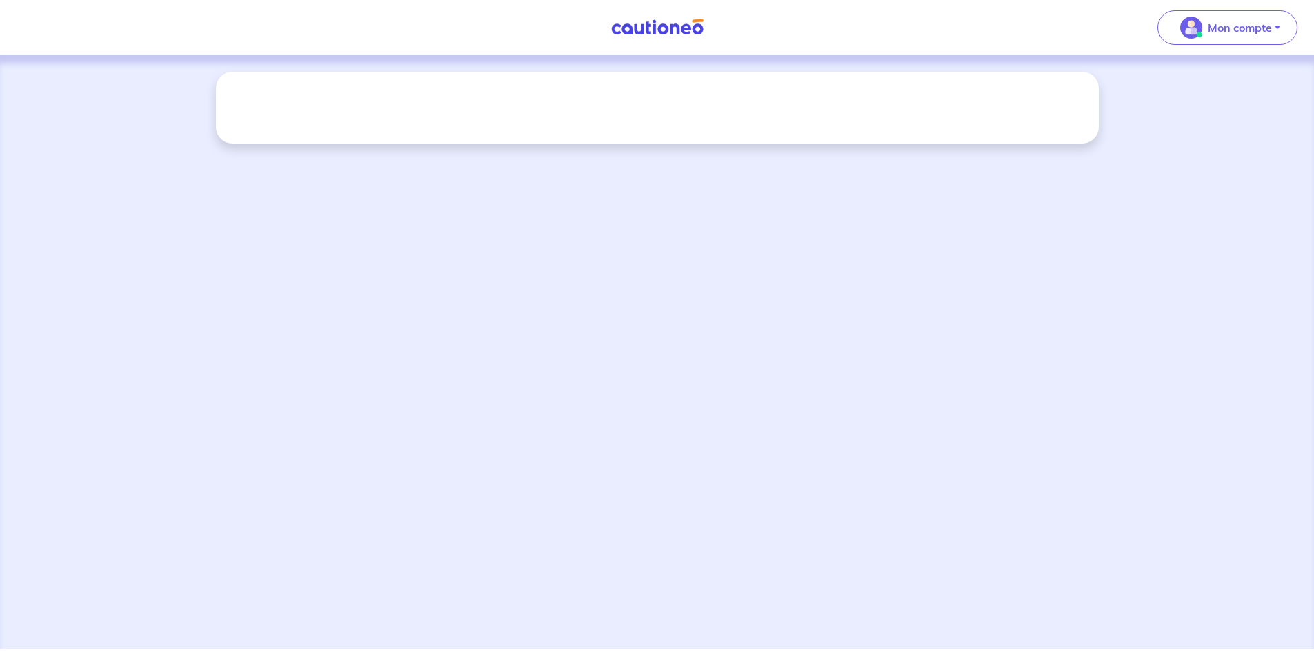
select select "FR"
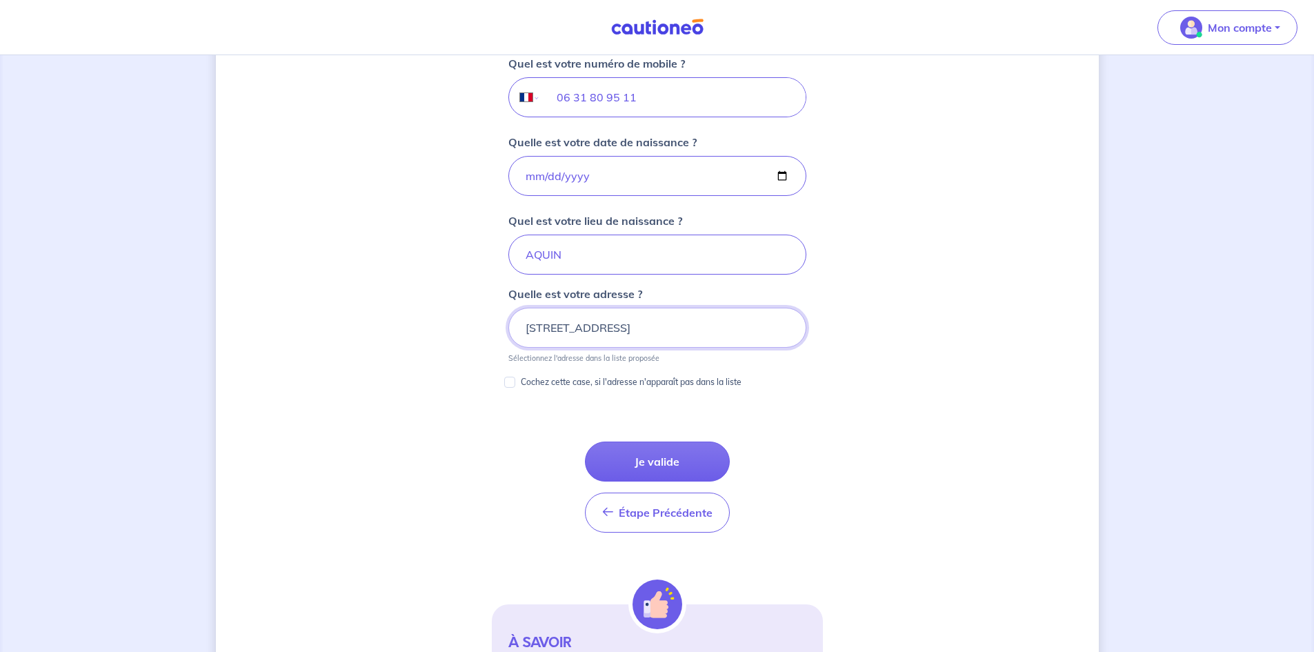
scroll to position [562, 0]
click at [645, 460] on button "Je valide" at bounding box center [657, 459] width 145 height 40
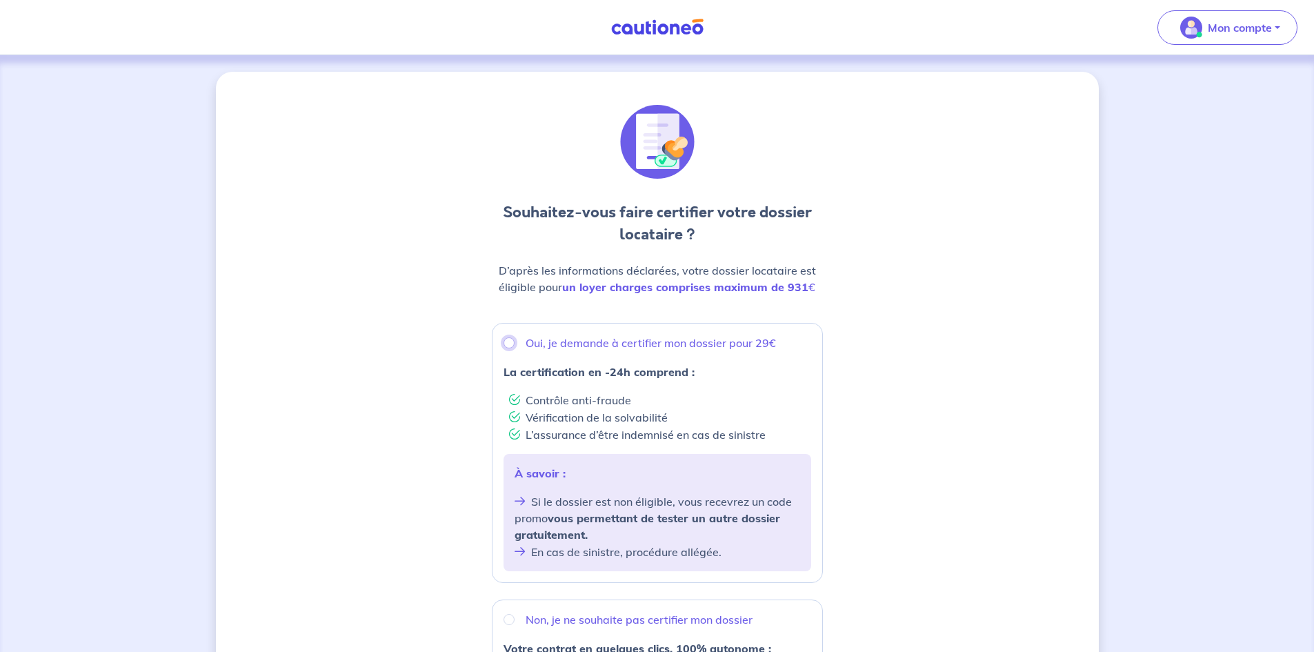
click at [506, 345] on input "Oui, je demande à certifier mon dossier pour 29€" at bounding box center [509, 342] width 11 height 11
radio input "true"
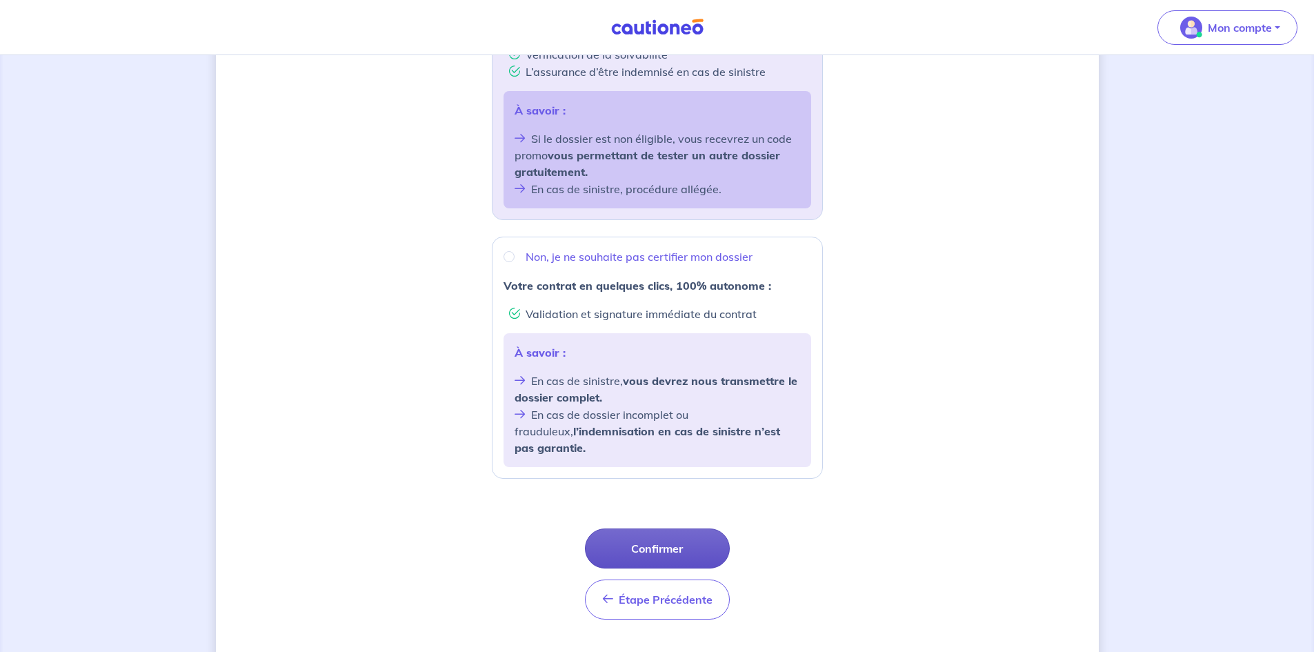
scroll to position [380, 0]
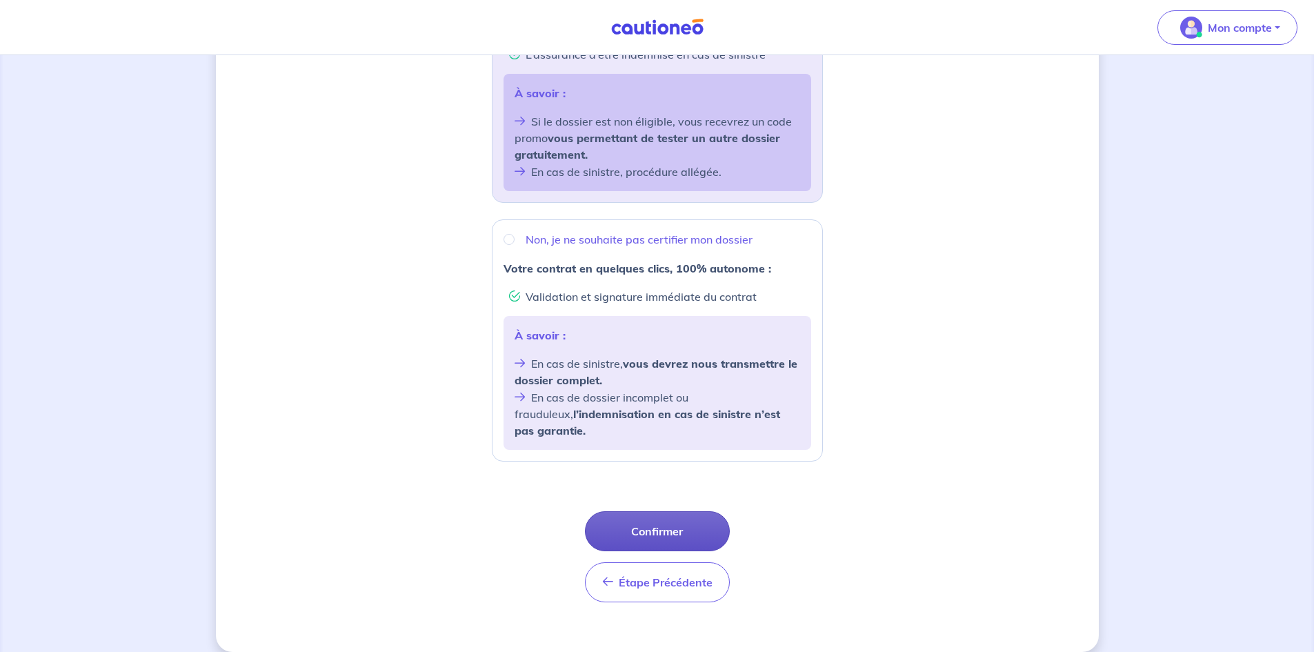
click at [645, 511] on button "Confirmer" at bounding box center [657, 531] width 145 height 40
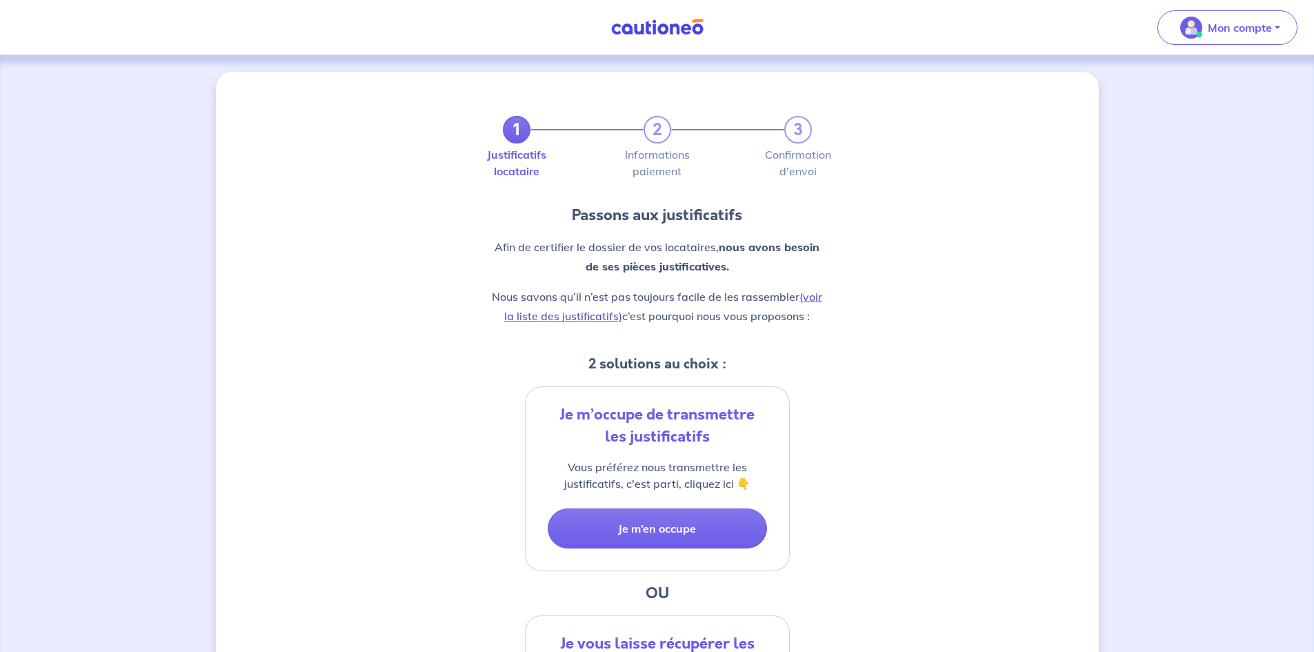
click at [540, 315] on link "(voir la liste des justificatifs)" at bounding box center [663, 306] width 318 height 33
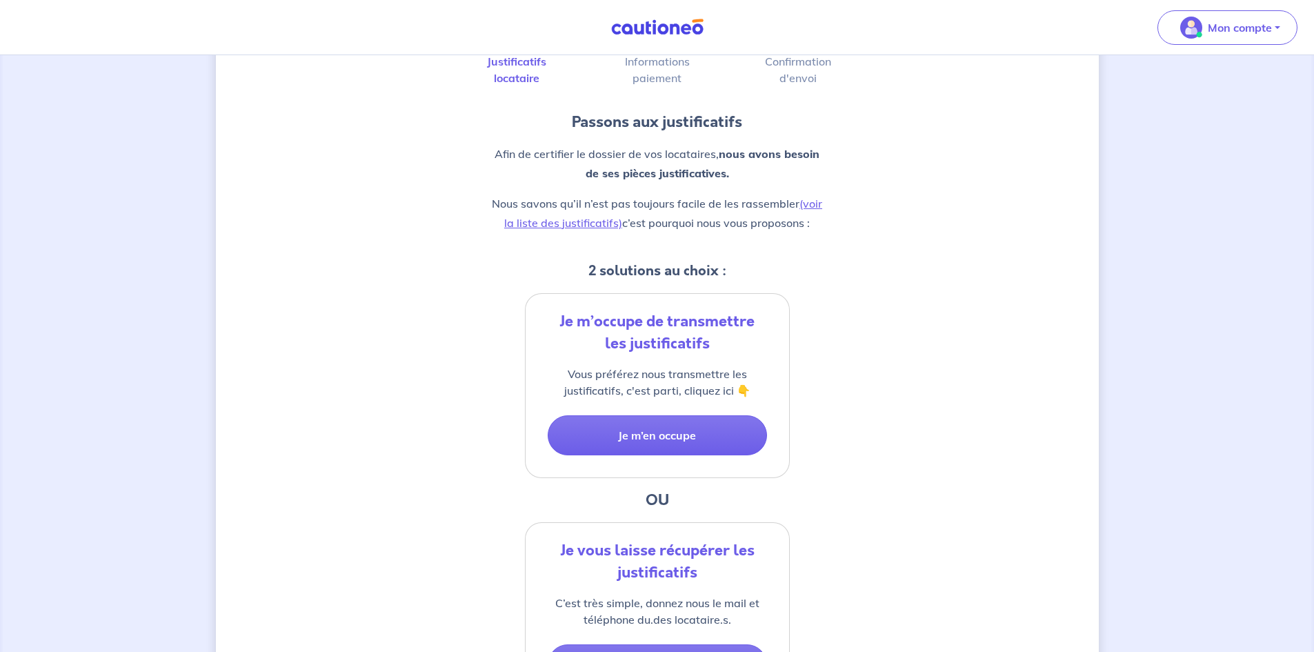
scroll to position [75, 0]
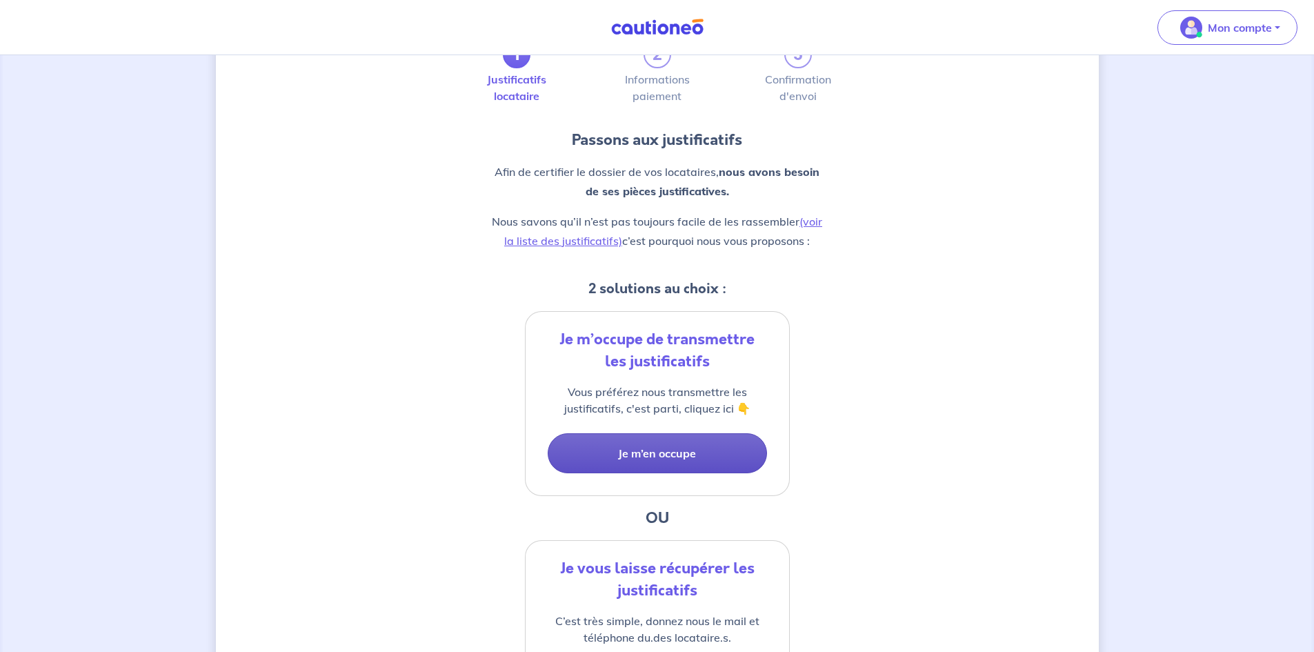
click at [639, 446] on button "Je m’en occupe" at bounding box center [657, 453] width 219 height 40
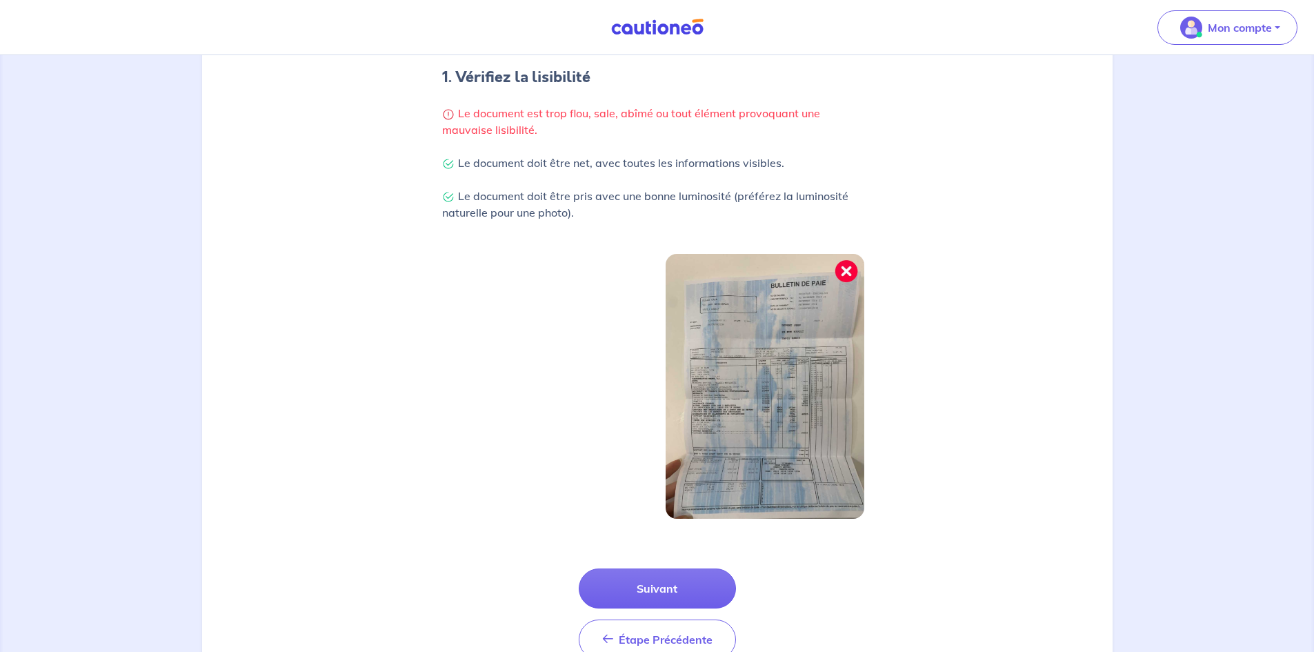
scroll to position [336, 0]
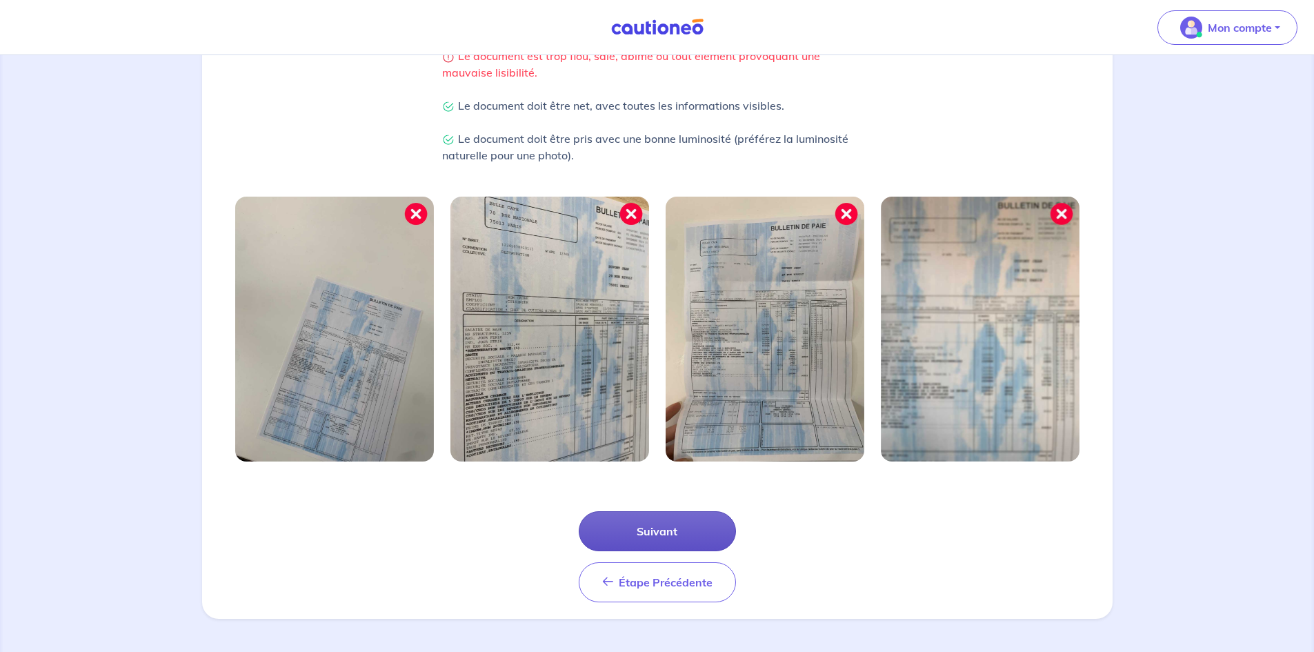
click at [640, 530] on button "Suivant" at bounding box center [657, 531] width 157 height 40
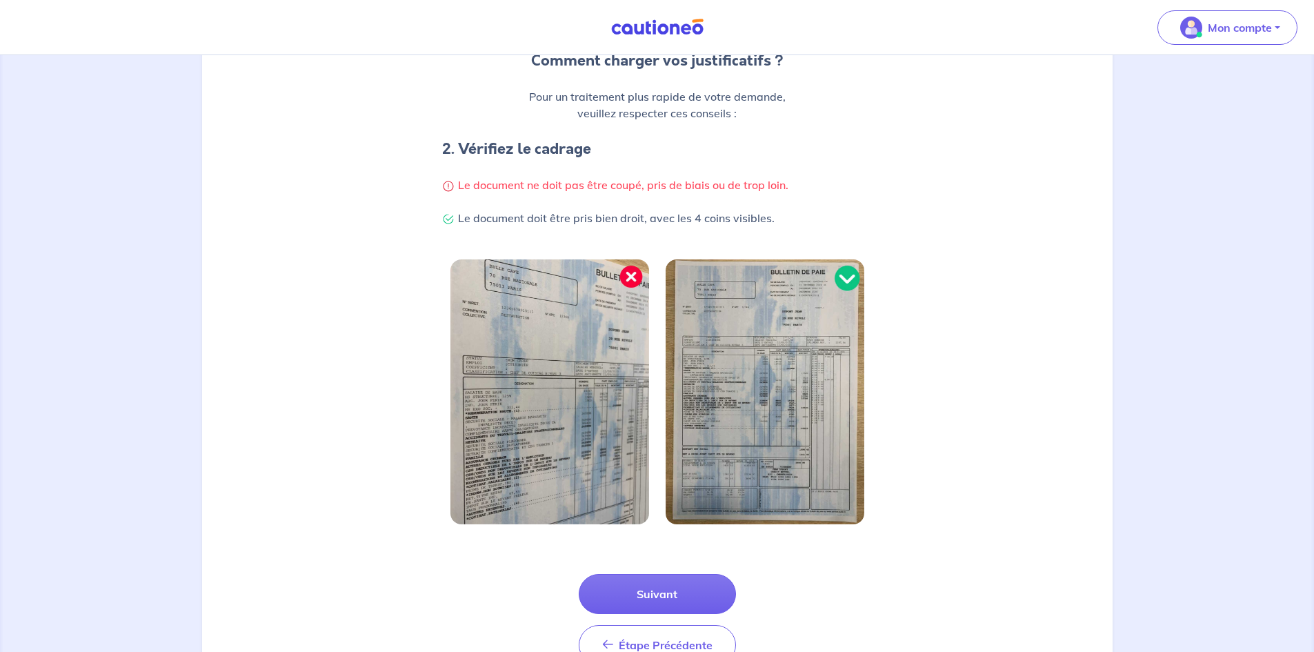
scroll to position [270, 0]
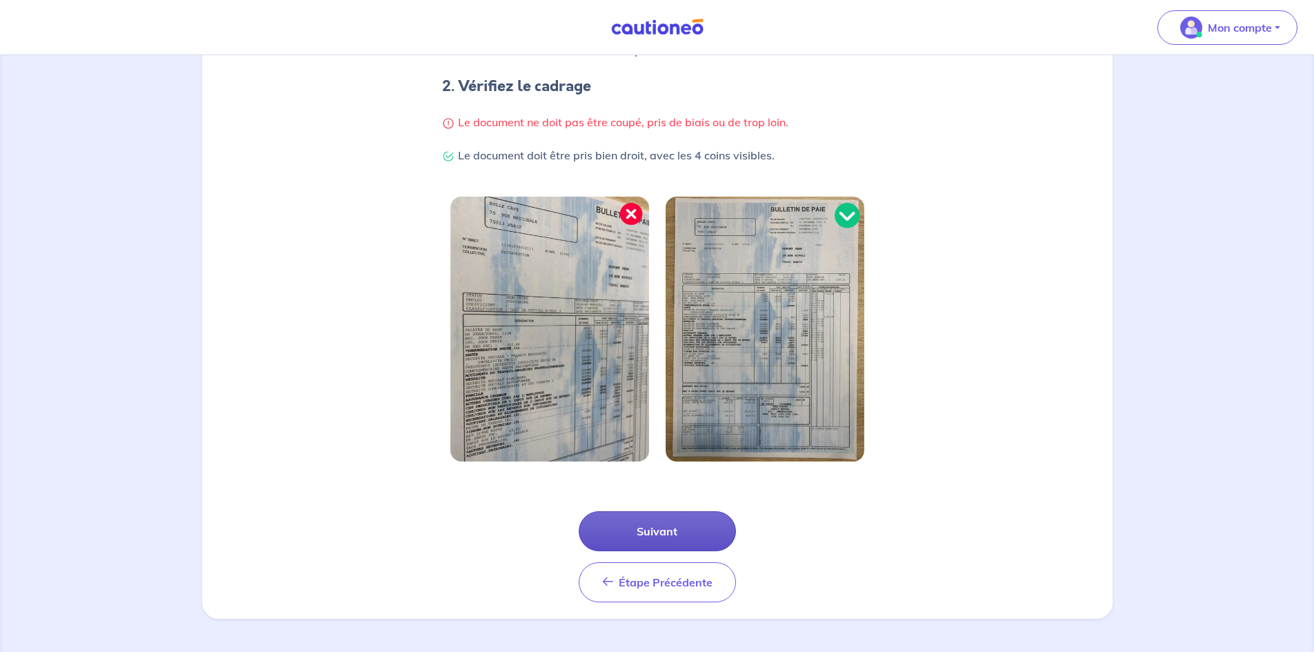
click at [617, 524] on button "Suivant" at bounding box center [657, 531] width 157 height 40
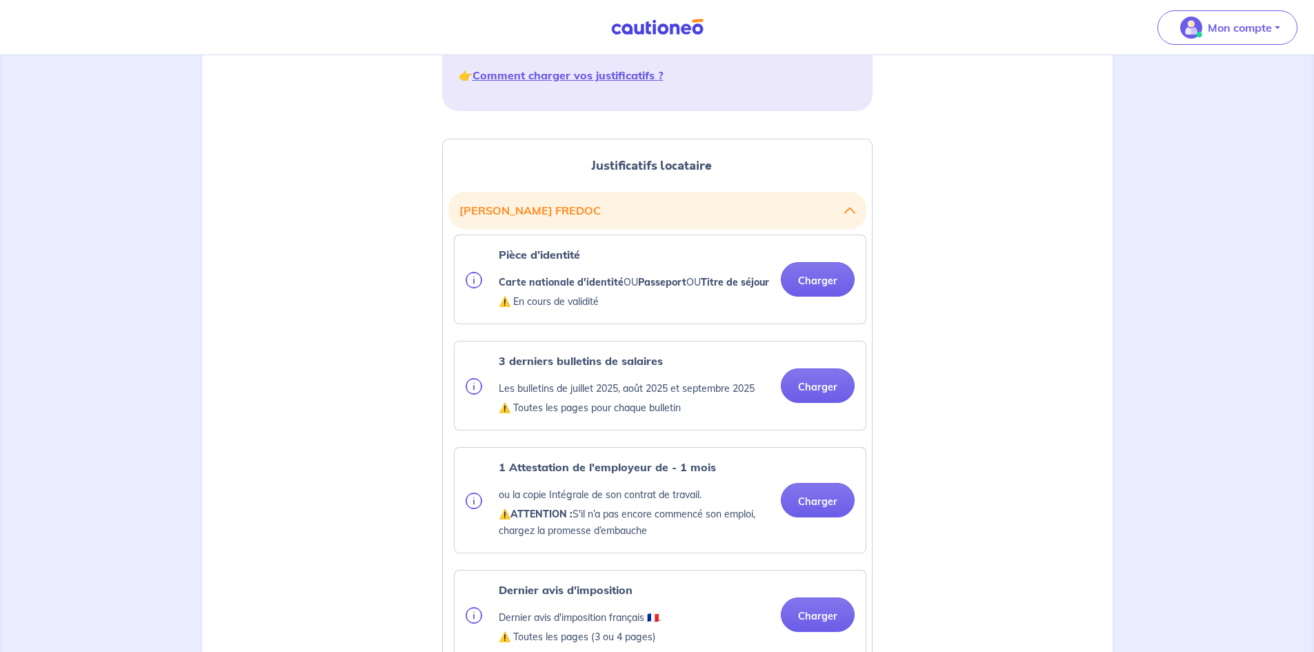
scroll to position [276, 0]
click at [814, 286] on button "Charger" at bounding box center [818, 278] width 74 height 34
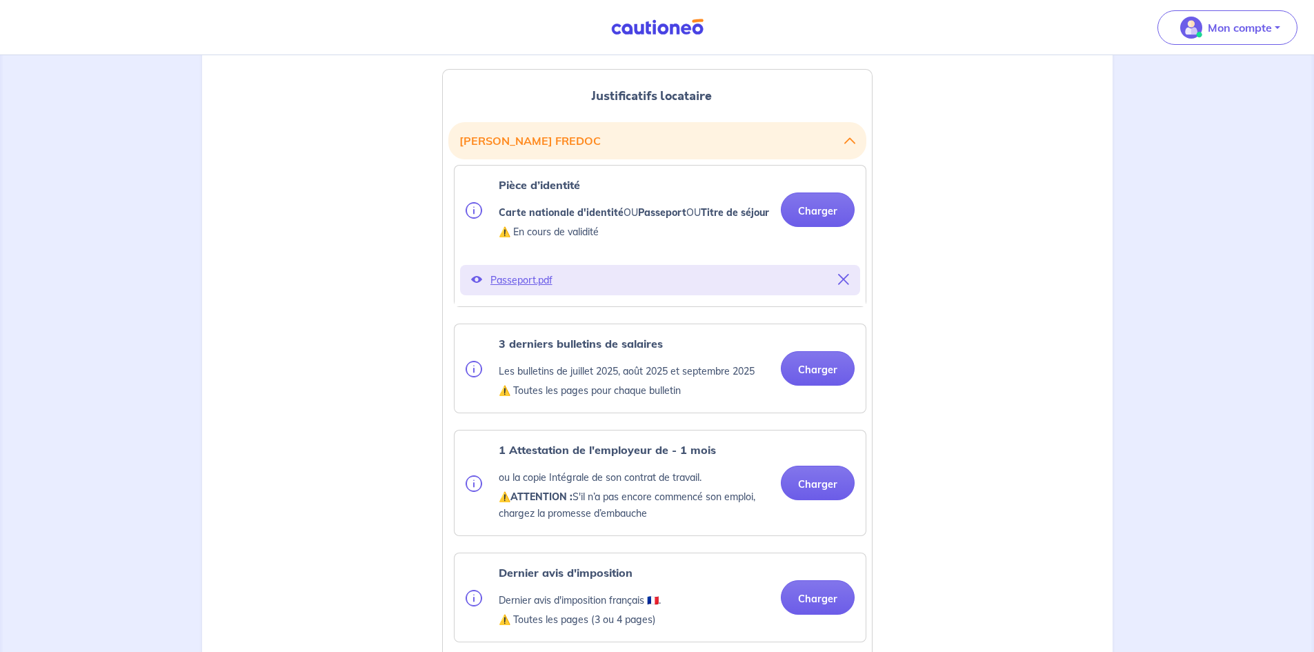
scroll to position [414, 0]
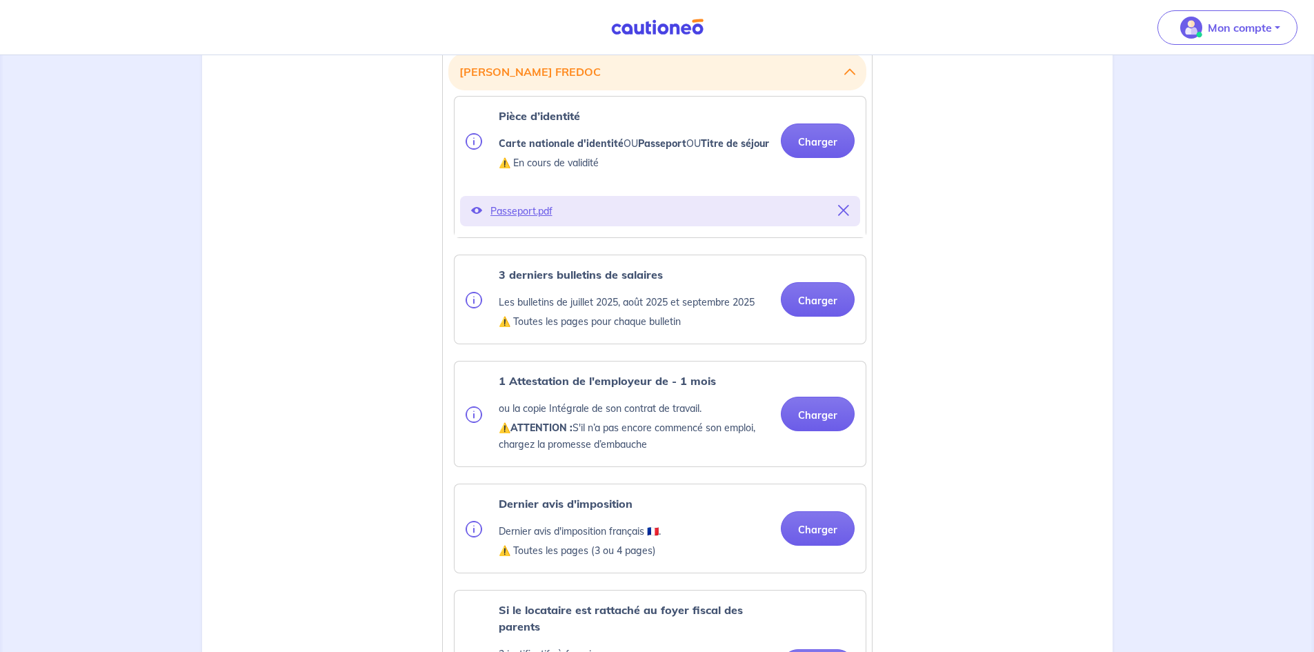
click at [500, 221] on p "Passeport.pdf" at bounding box center [659, 210] width 339 height 19
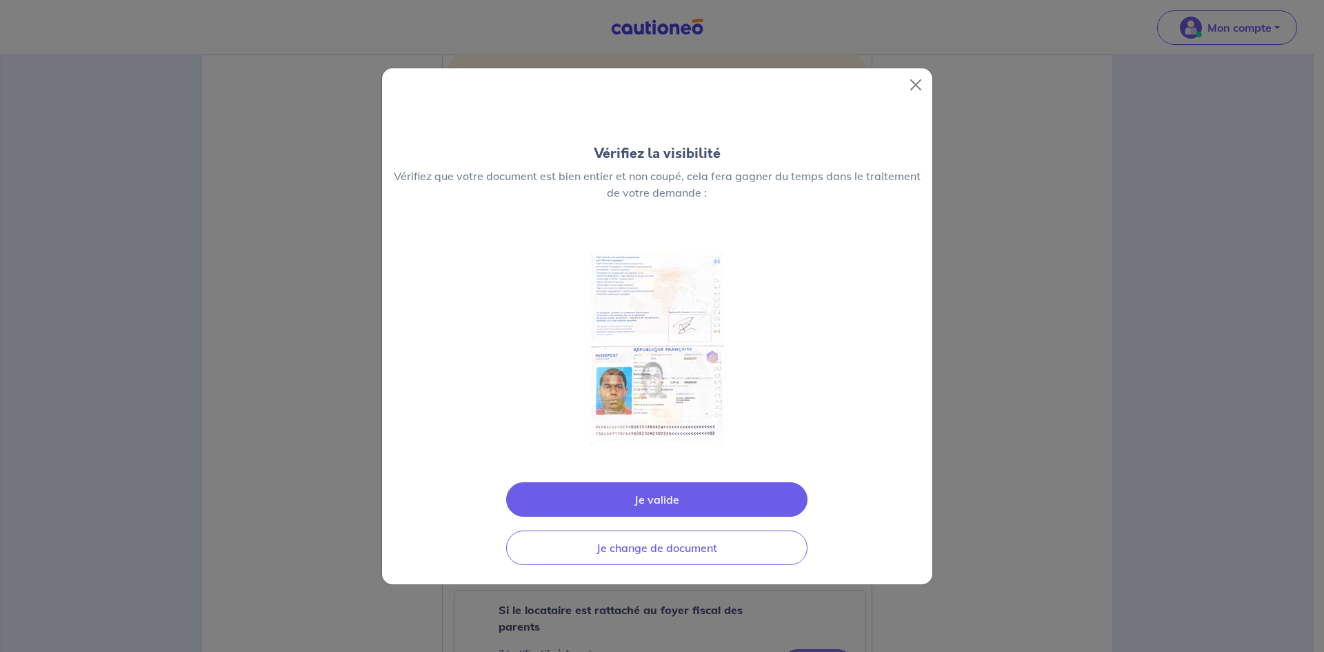
click at [659, 497] on button "Je valide" at bounding box center [656, 499] width 301 height 34
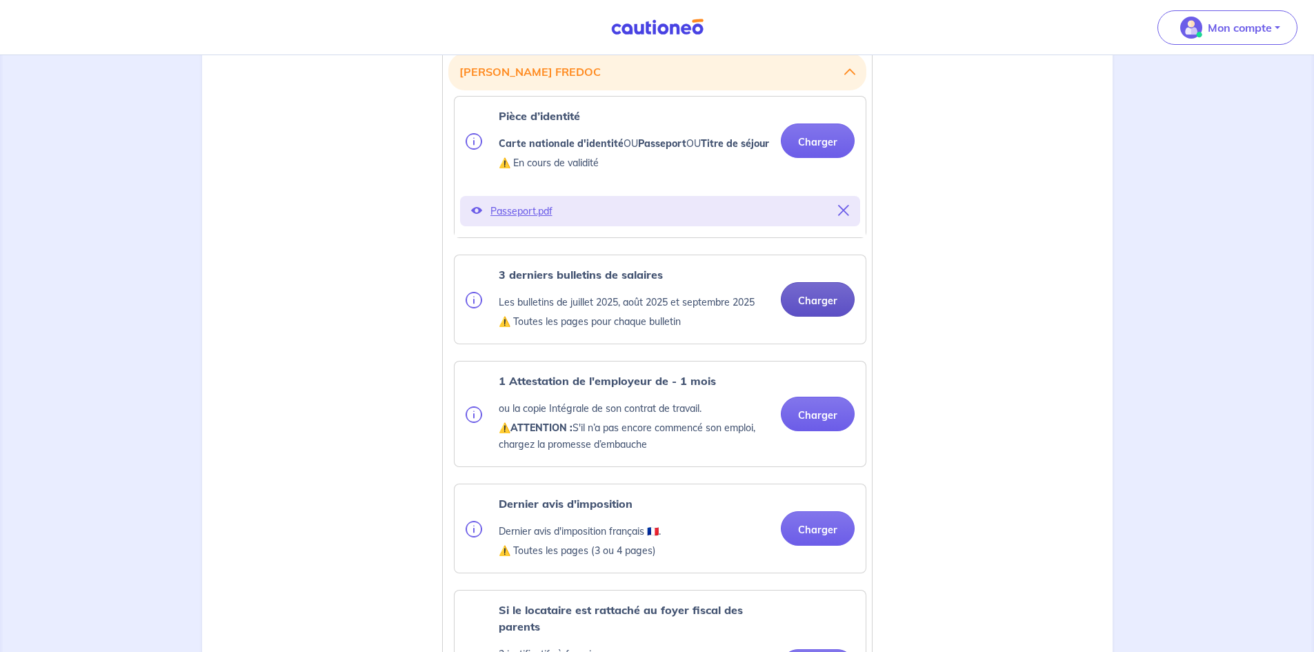
click at [810, 313] on button "Charger" at bounding box center [818, 299] width 74 height 34
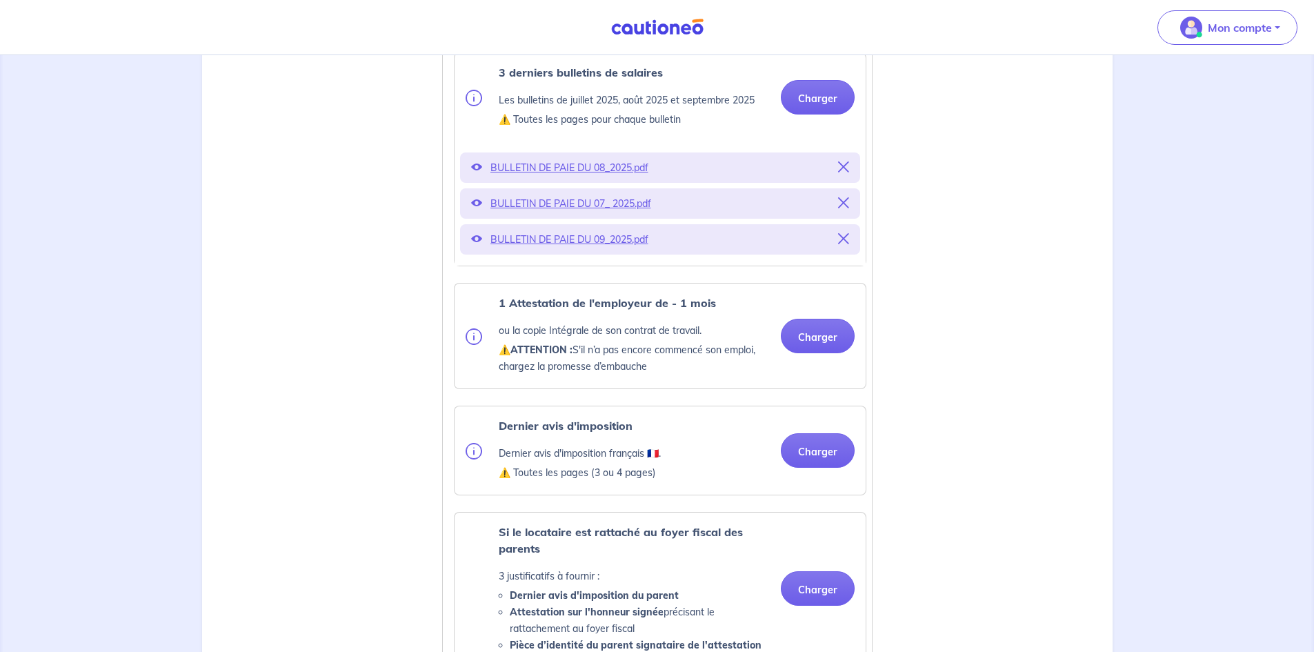
scroll to position [621, 0]
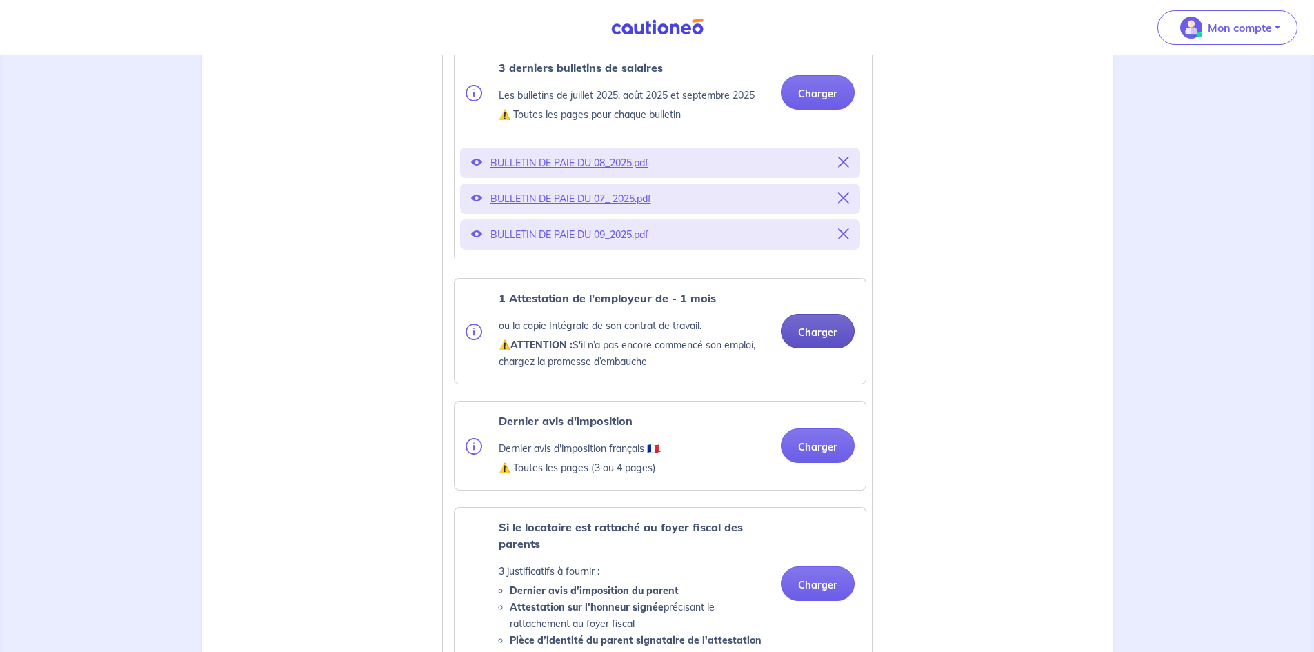
click at [811, 342] on button "Charger" at bounding box center [818, 331] width 74 height 34
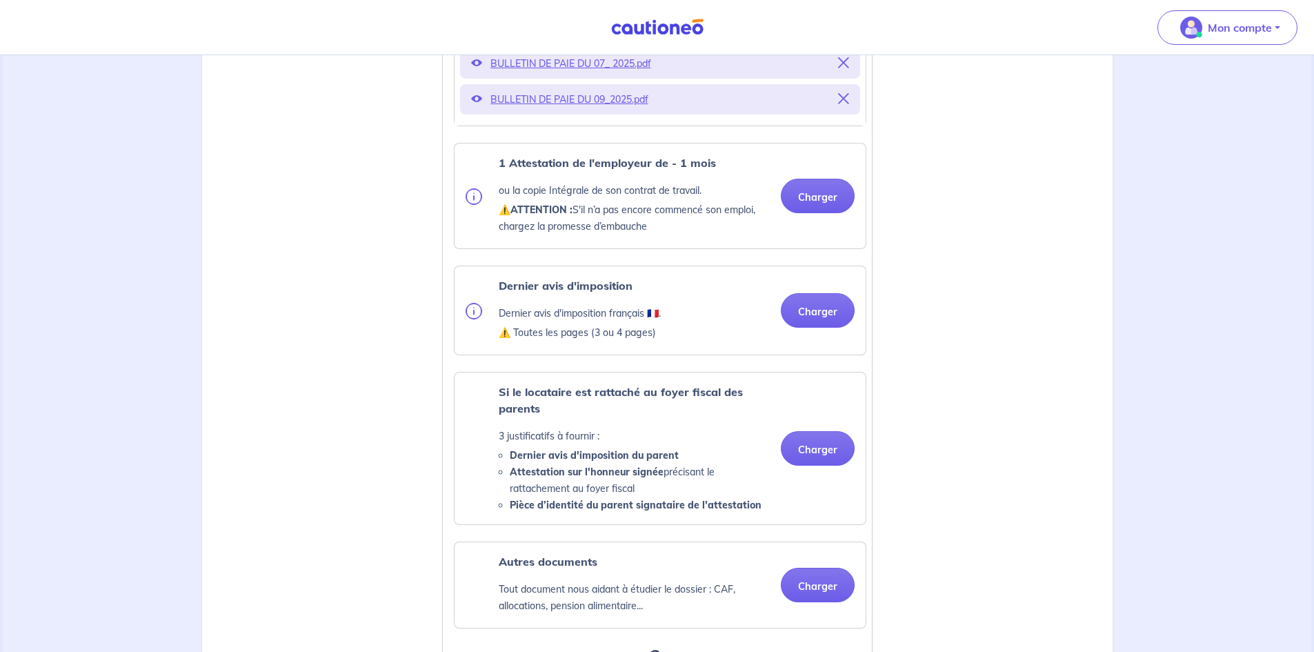
scroll to position [759, 0]
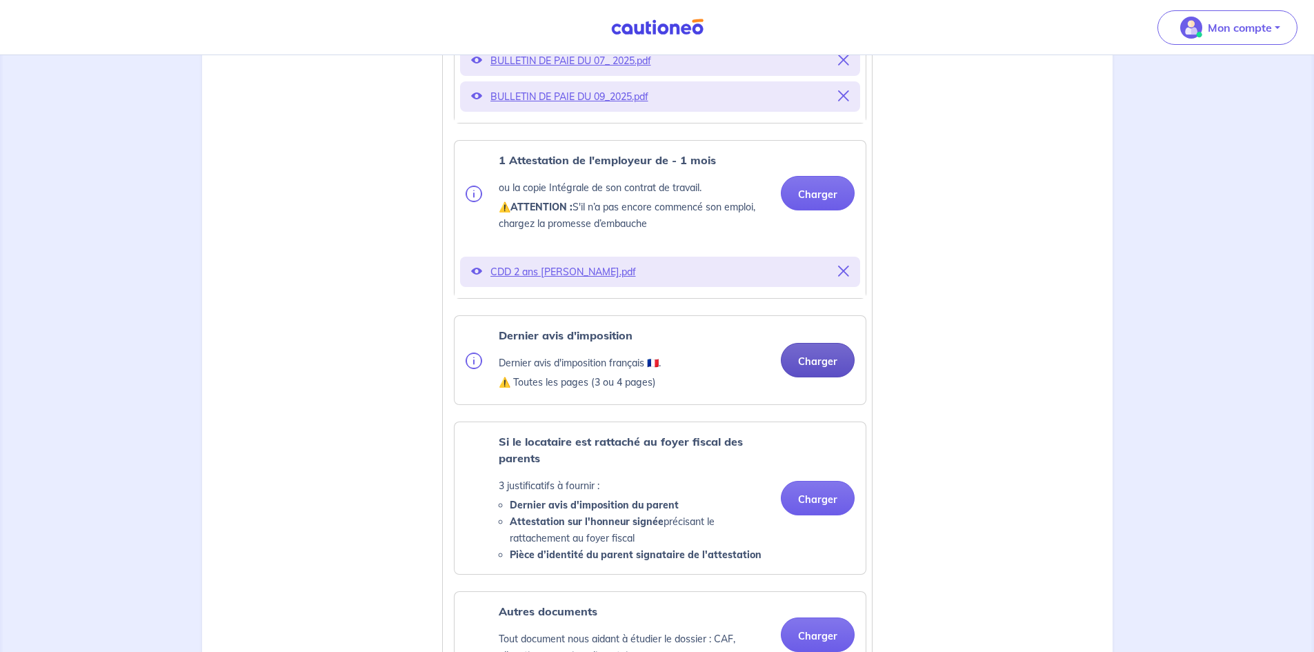
click at [818, 377] on button "Charger" at bounding box center [818, 360] width 74 height 34
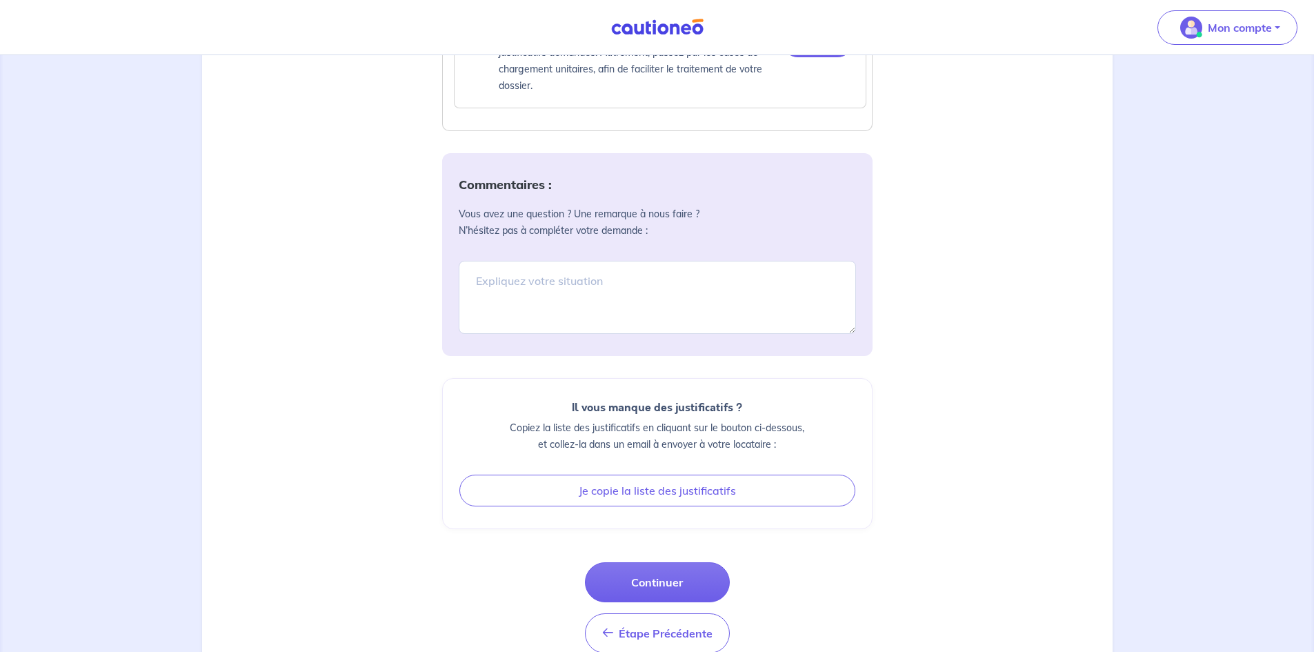
scroll to position [1587, 0]
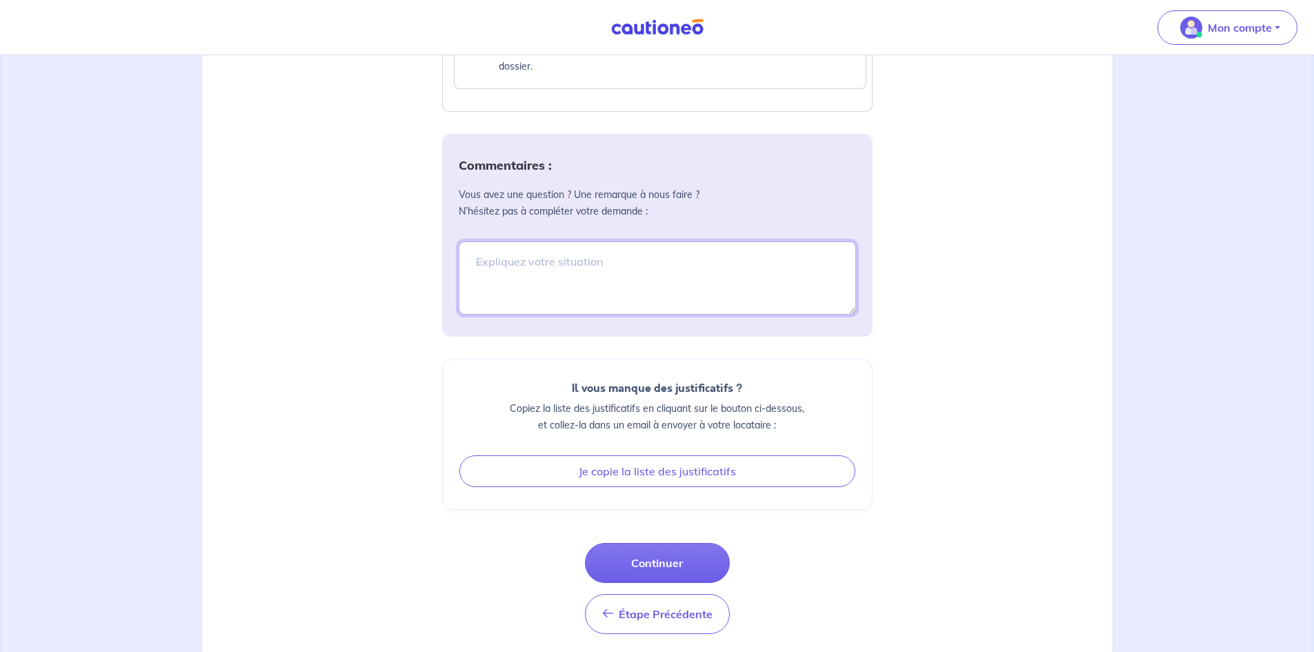
click at [499, 279] on textarea at bounding box center [657, 277] width 397 height 73
type textarea "s"
type textarea "l"
click at [671, 281] on textarea "Le père peut se porter caution pour consolder le dossier si besoin" at bounding box center [657, 277] width 397 height 73
click at [0, 0] on lt-span "consol i der" at bounding box center [0, 0] width 0 height 0
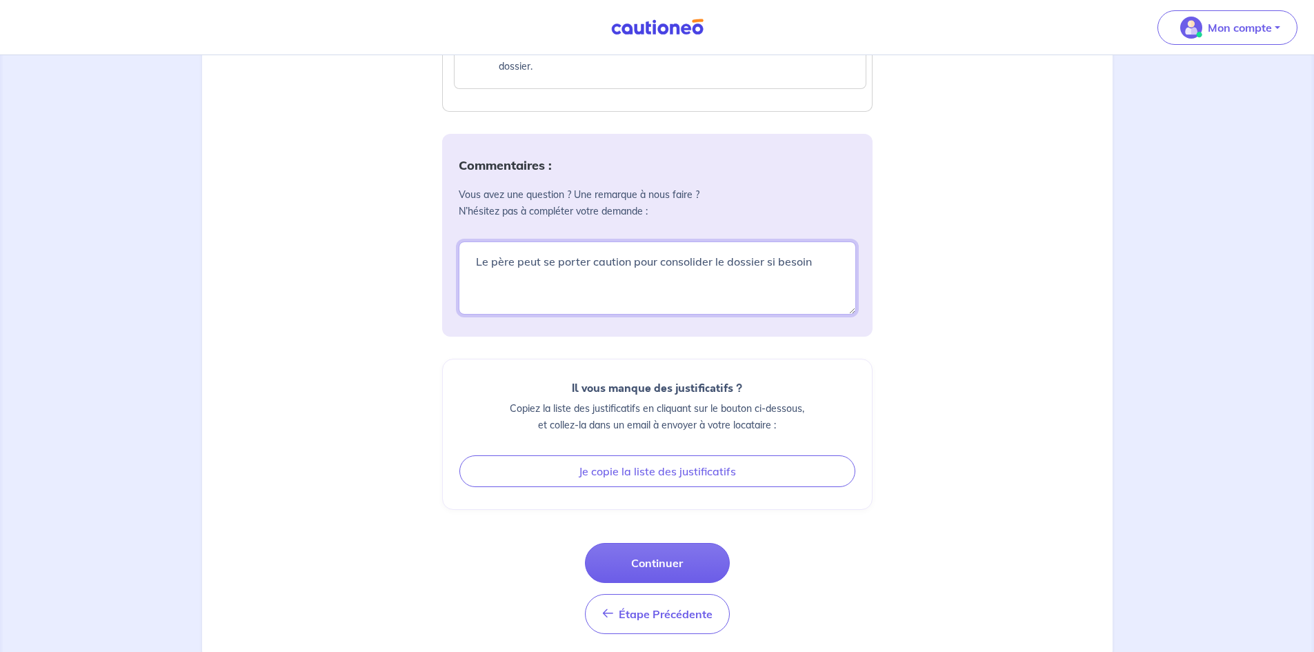
scroll to position [1618, 0]
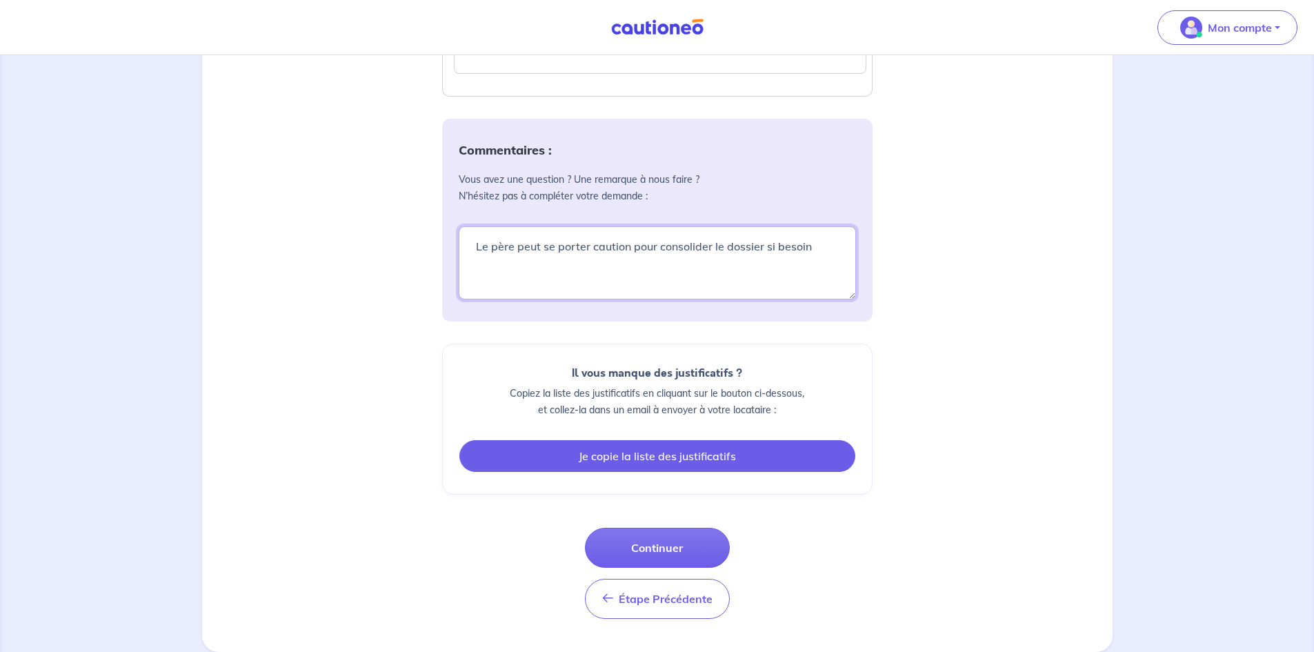
type textarea "Le père peut se porter caution pour consolider le dossier si besoin"
click at [597, 456] on button "Je copie la liste des justificatifs" at bounding box center [657, 456] width 396 height 32
click at [602, 455] on button "Je copie la liste des justificatifs" at bounding box center [657, 456] width 396 height 32
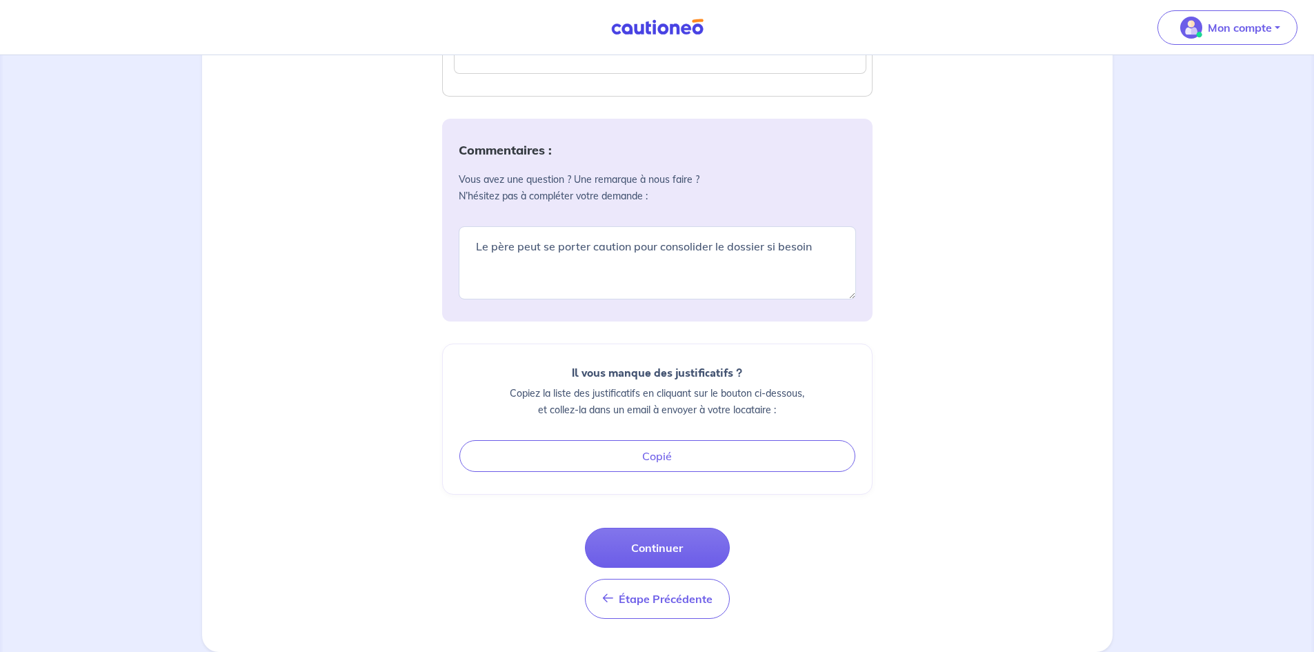
click at [598, 395] on p "Copiez la liste des justificatifs en cliquant sur le bouton ci-dessous, et coll…" at bounding box center [657, 401] width 396 height 33
click at [653, 550] on button "Continuer" at bounding box center [657, 548] width 145 height 40
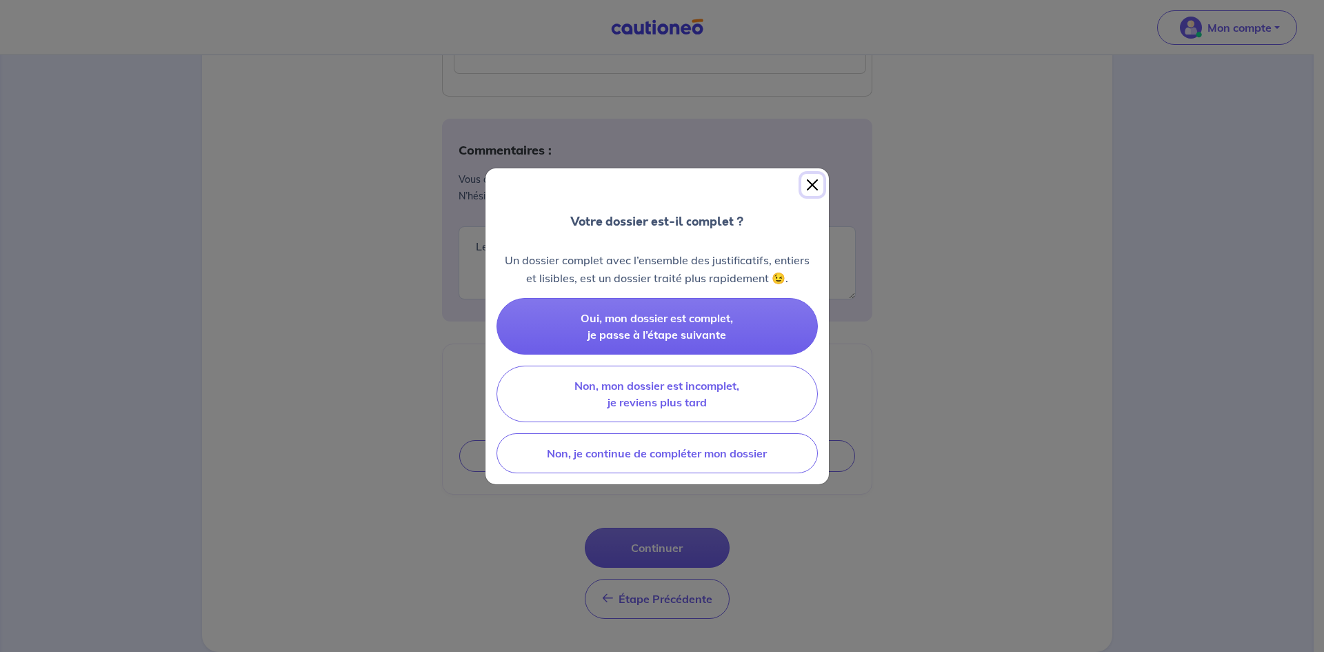
click at [812, 185] on button "Close" at bounding box center [813, 185] width 22 height 22
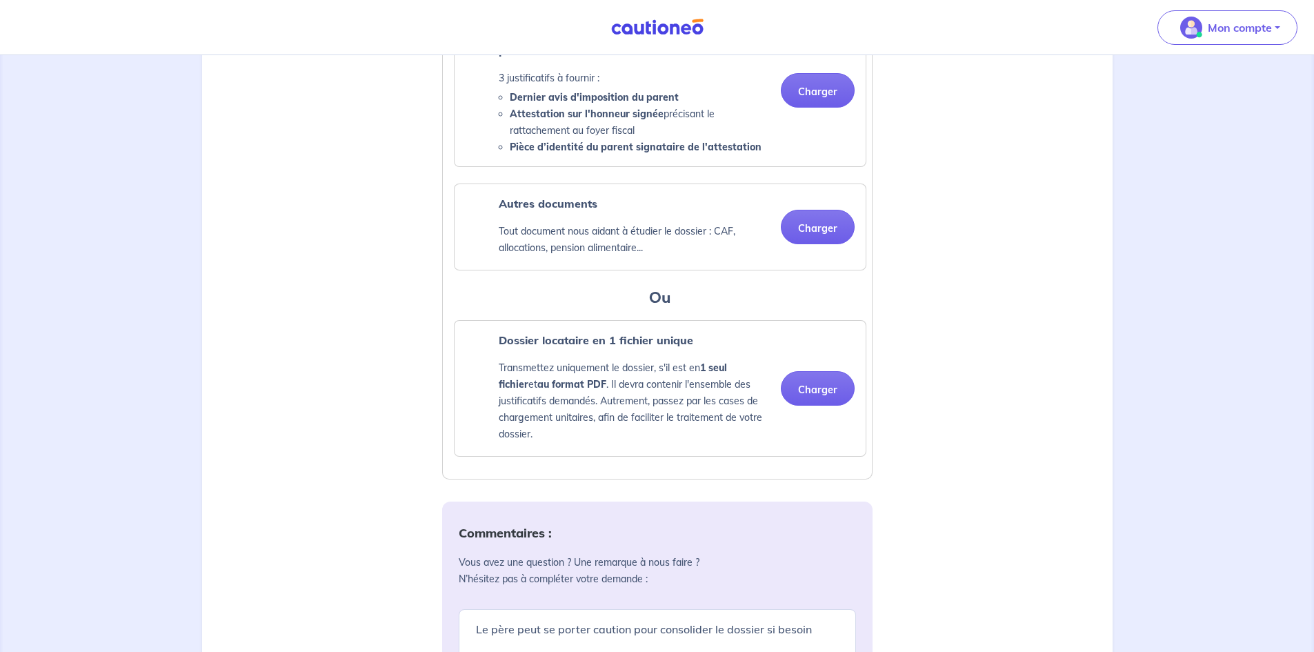
scroll to position [1204, 0]
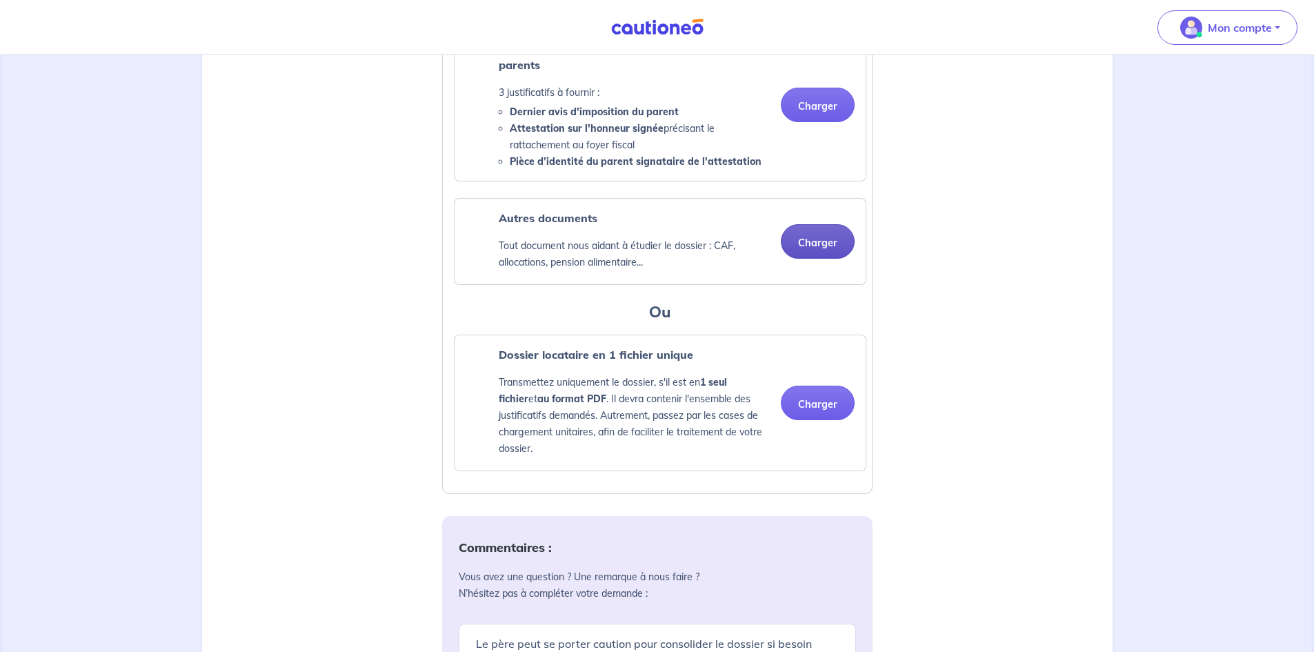
click at [806, 259] on button "Charger" at bounding box center [818, 241] width 74 height 34
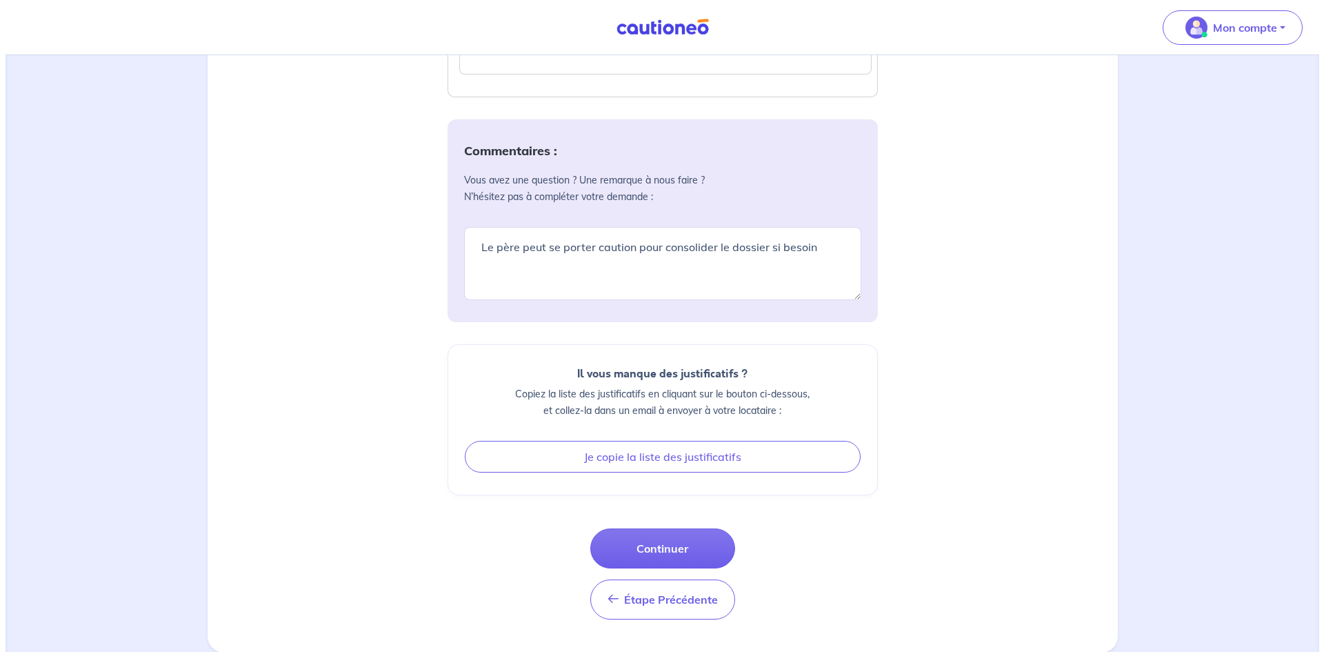
scroll to position [1671, 0]
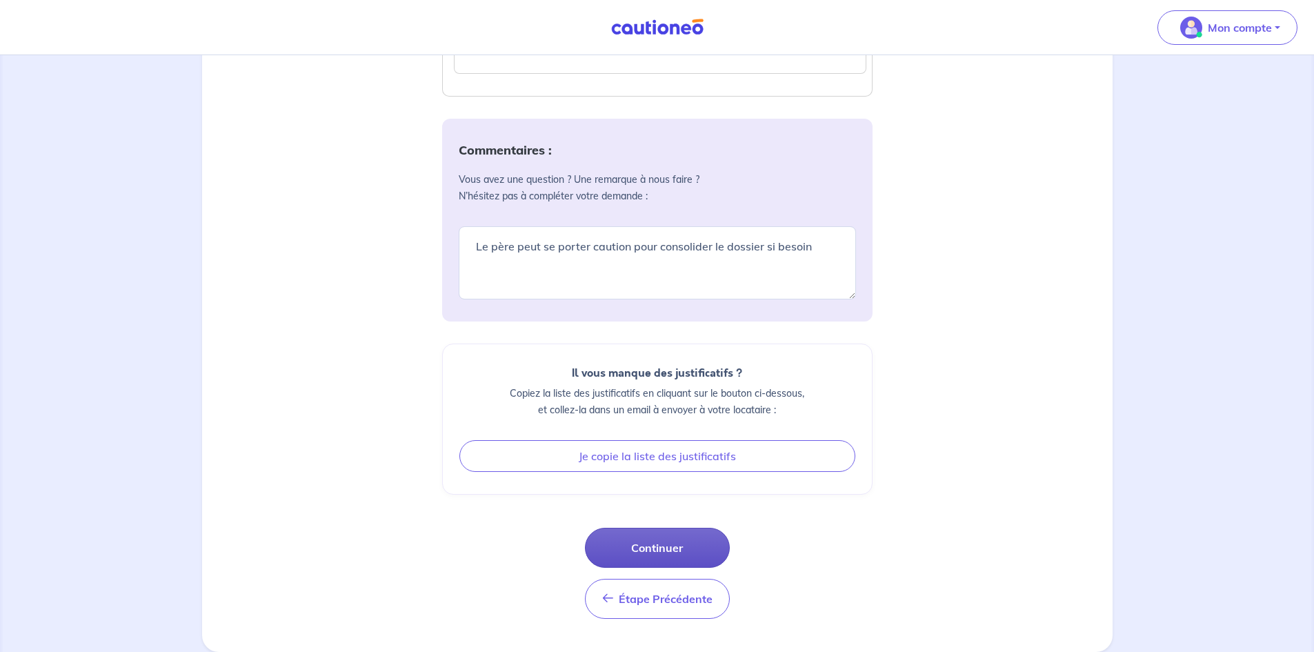
click at [647, 546] on button "Continuer" at bounding box center [657, 548] width 145 height 40
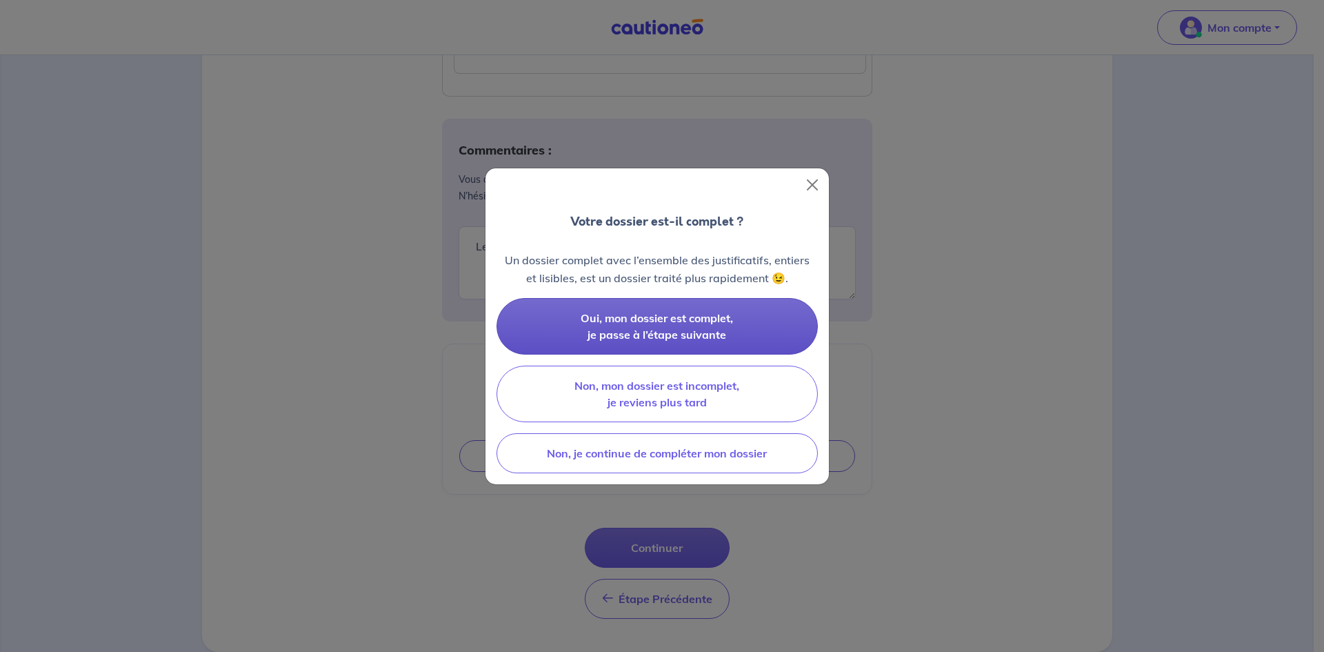
click at [603, 323] on span "Oui, mon dossier est complet, je passe à l’étape suivante" at bounding box center [657, 326] width 152 height 30
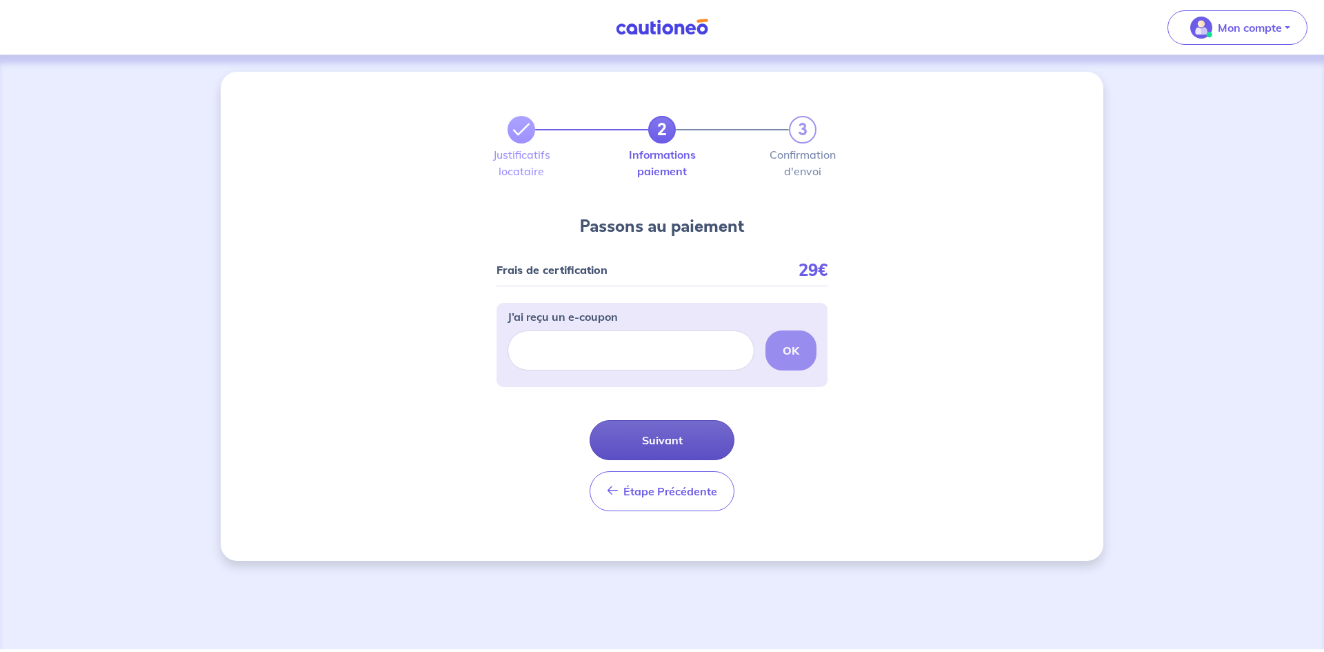
click at [641, 438] on button "Suivant" at bounding box center [662, 440] width 145 height 40
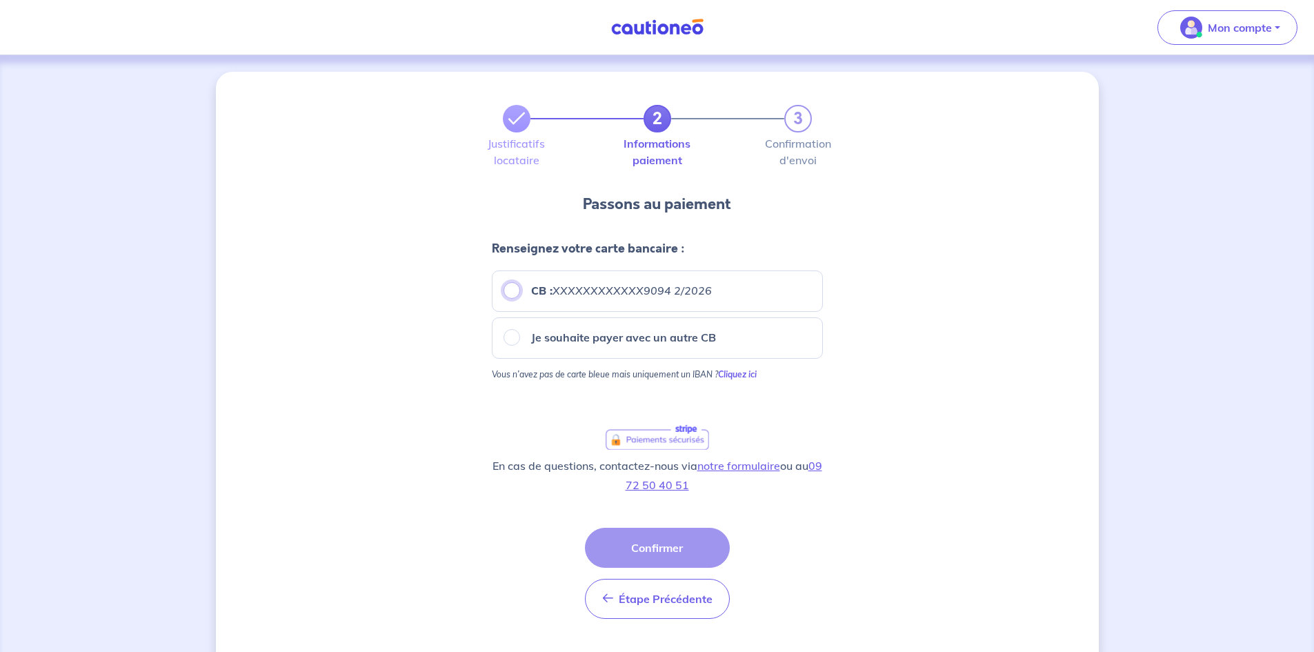
click at [509, 293] on input "CB : XXXXXXXXXXXX9094 2/2026" at bounding box center [512, 290] width 17 height 17
radio input "true"
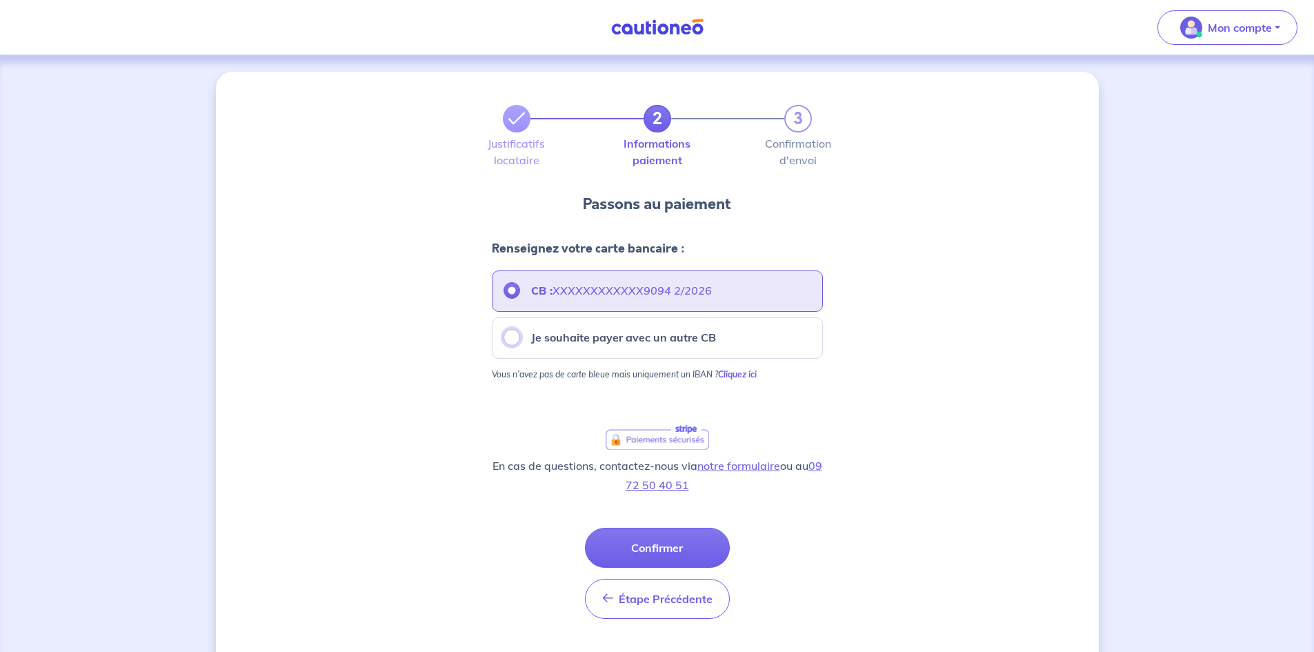
click at [511, 341] on input "Je souhaite payer avec un autre CB" at bounding box center [512, 337] width 17 height 17
radio input "true"
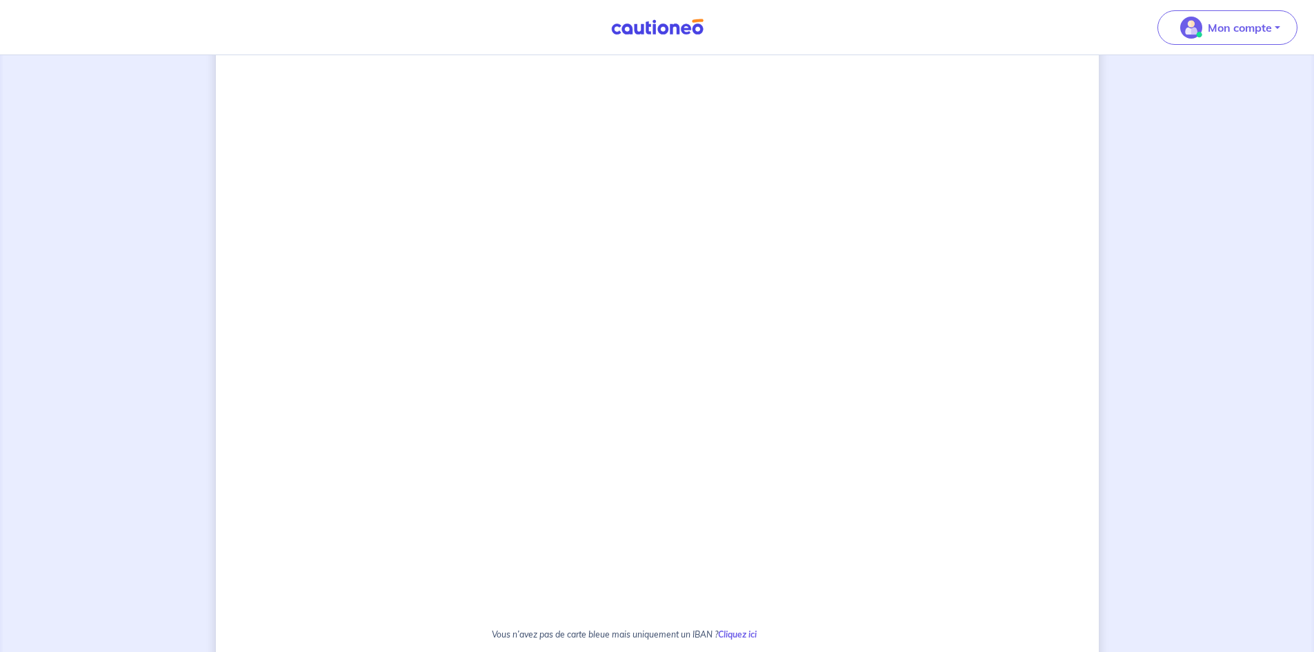
scroll to position [622, 0]
click at [915, 490] on div "2 3 Justificatifs locataire Informations paiement Confirmation d'envoi Passons …" at bounding box center [657, 170] width 883 height 1440
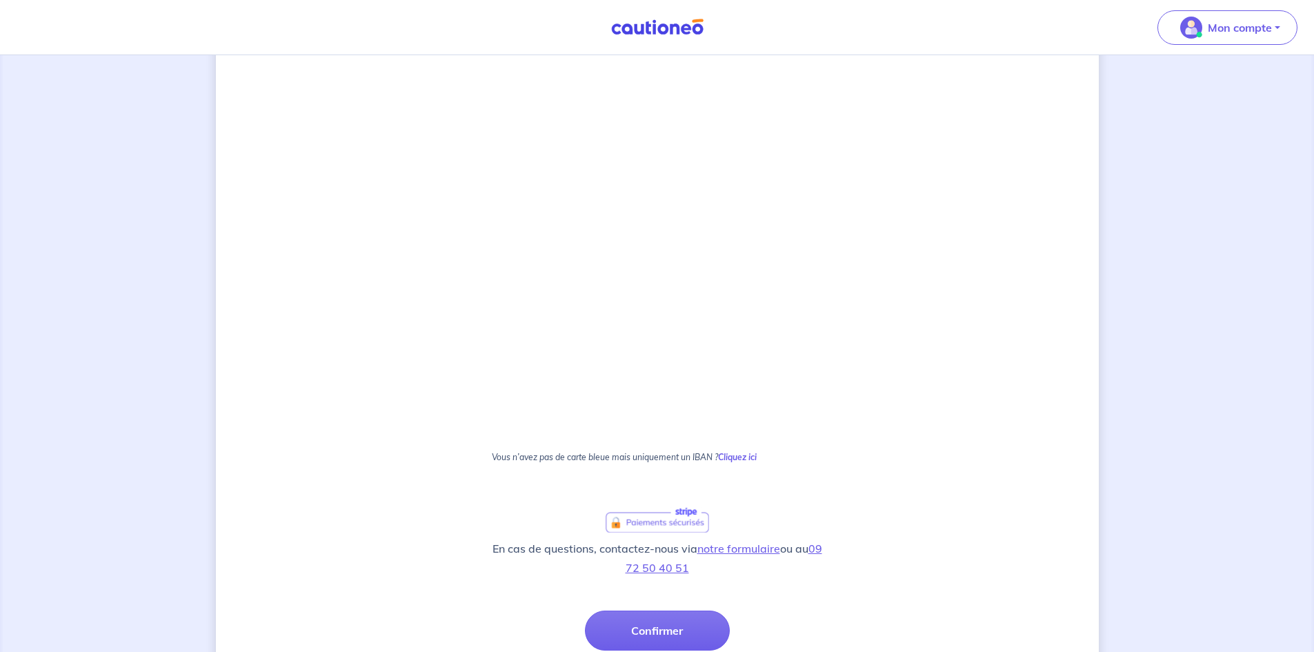
scroll to position [877, 0]
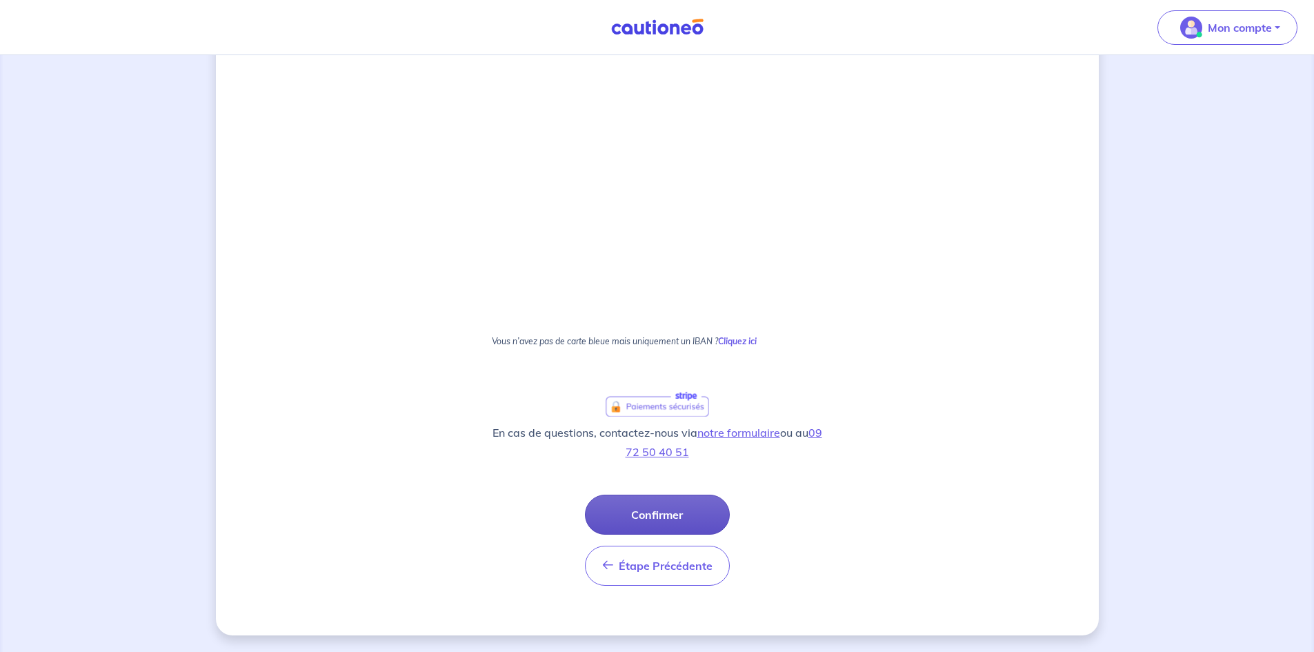
click at [668, 514] on button "Confirmer" at bounding box center [657, 515] width 145 height 40
